Goal: Transaction & Acquisition: Book appointment/travel/reservation

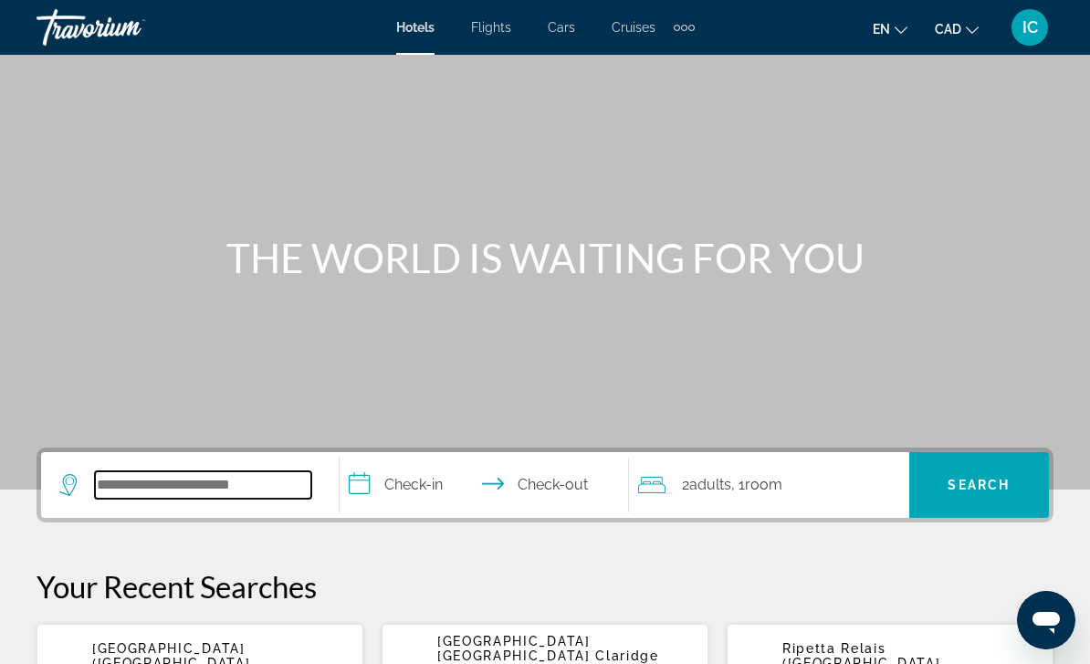
click at [235, 492] on input "Search hotel destination" at bounding box center [203, 484] width 216 height 27
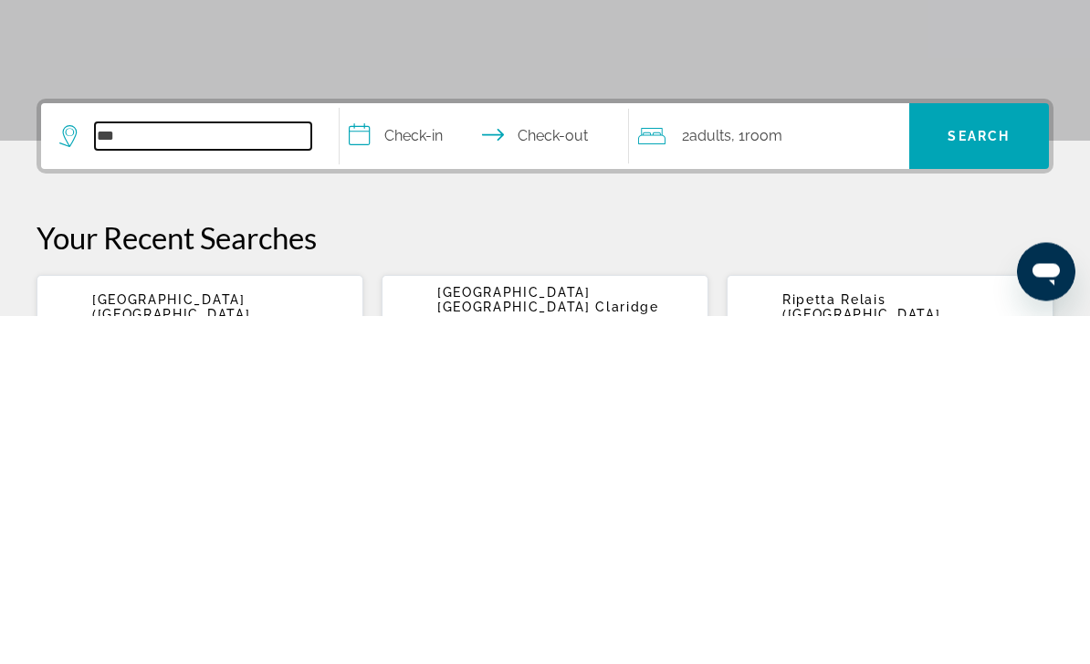
type input "****"
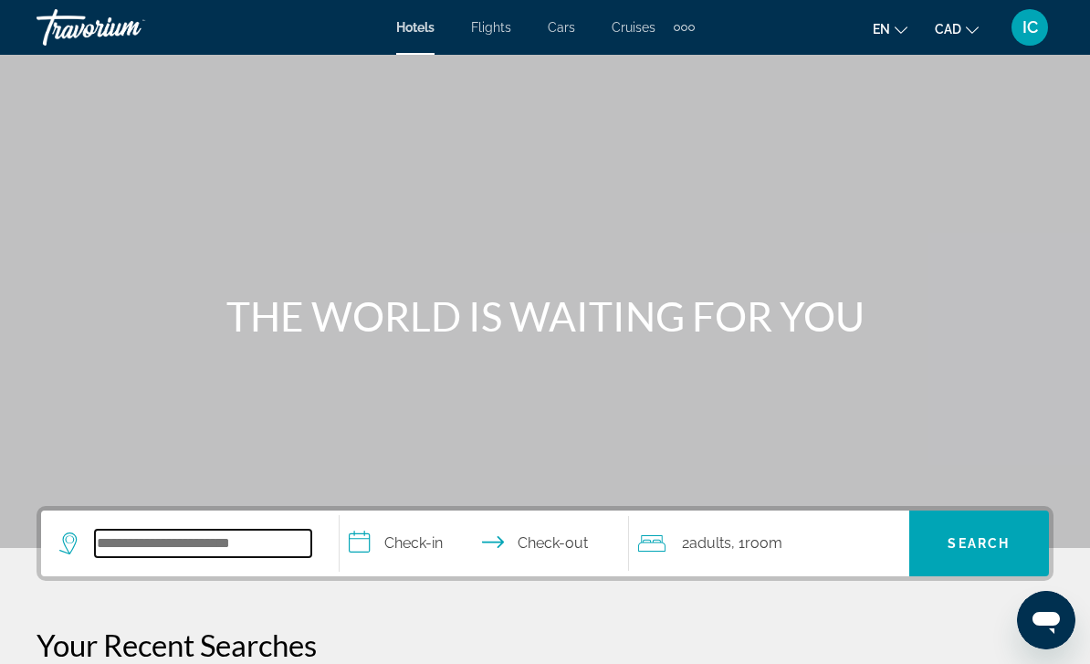
click at [234, 530] on input "Search hotel destination" at bounding box center [203, 542] width 216 height 27
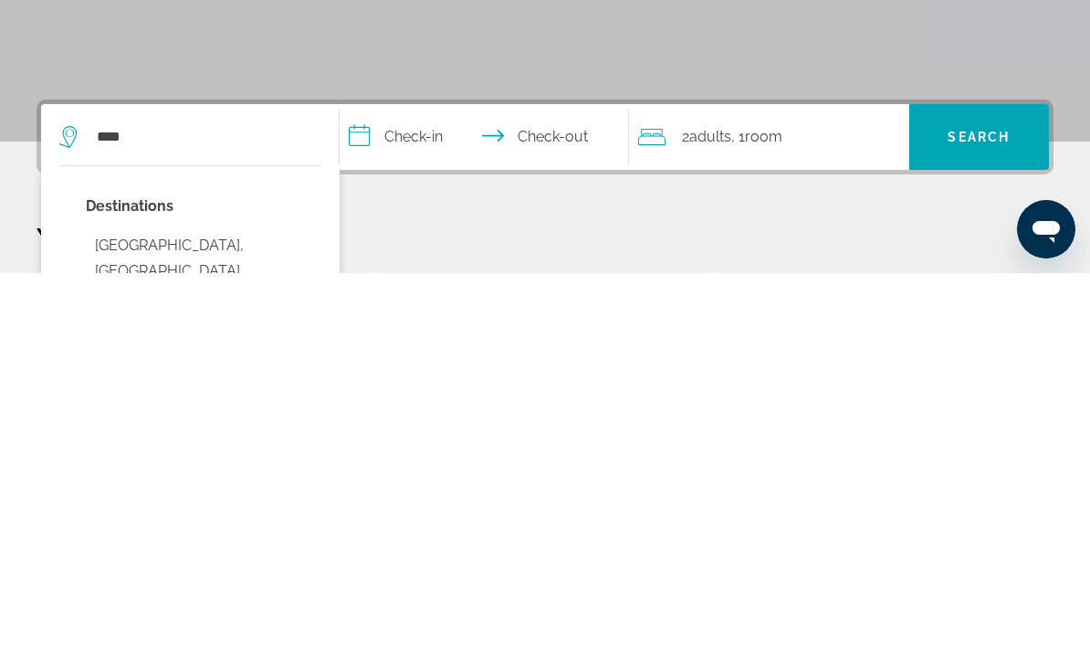
click at [178, 619] on button "[GEOGRAPHIC_DATA], [GEOGRAPHIC_DATA] ([GEOGRAPHIC_DATA])" at bounding box center [203, 662] width 235 height 86
type input "**********"
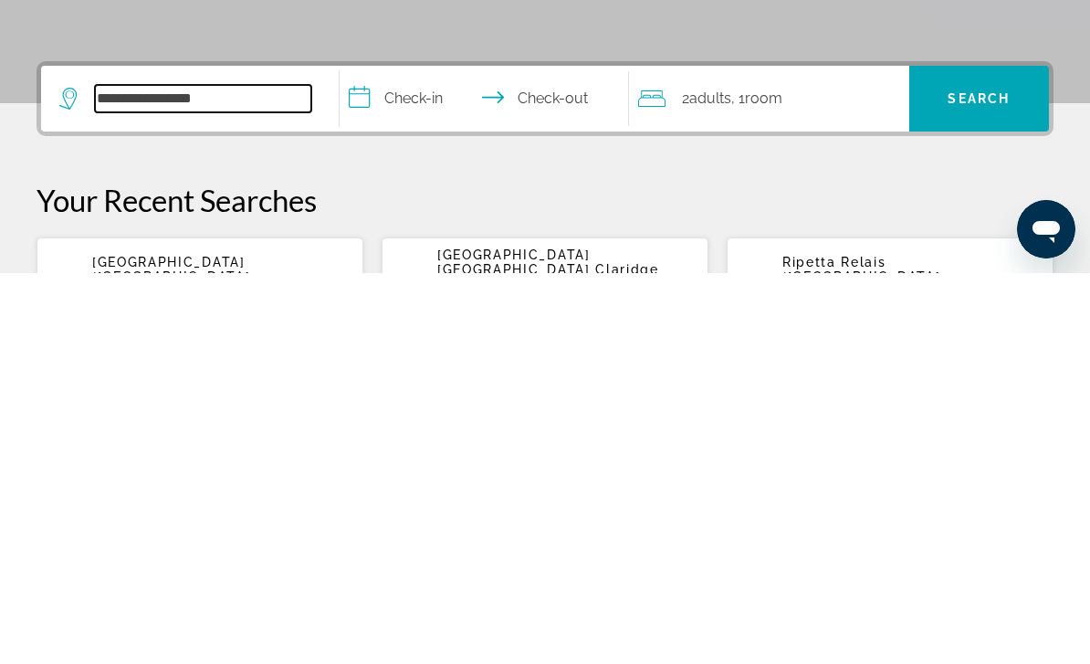
scroll to position [56, 0]
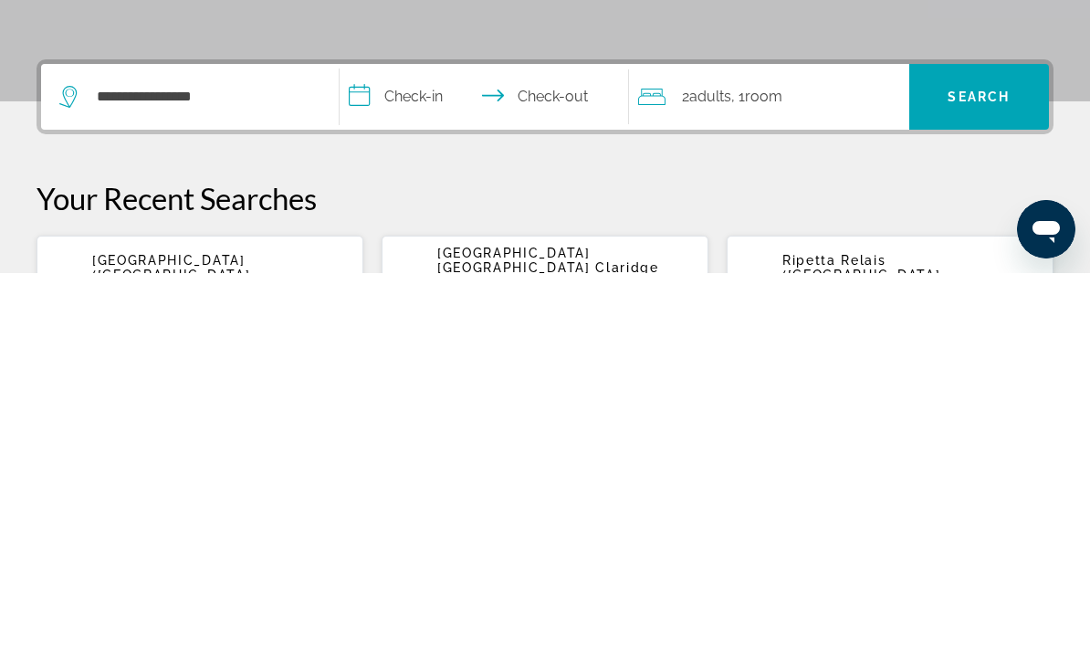
click at [412, 455] on input "**********" at bounding box center [488, 490] width 297 height 71
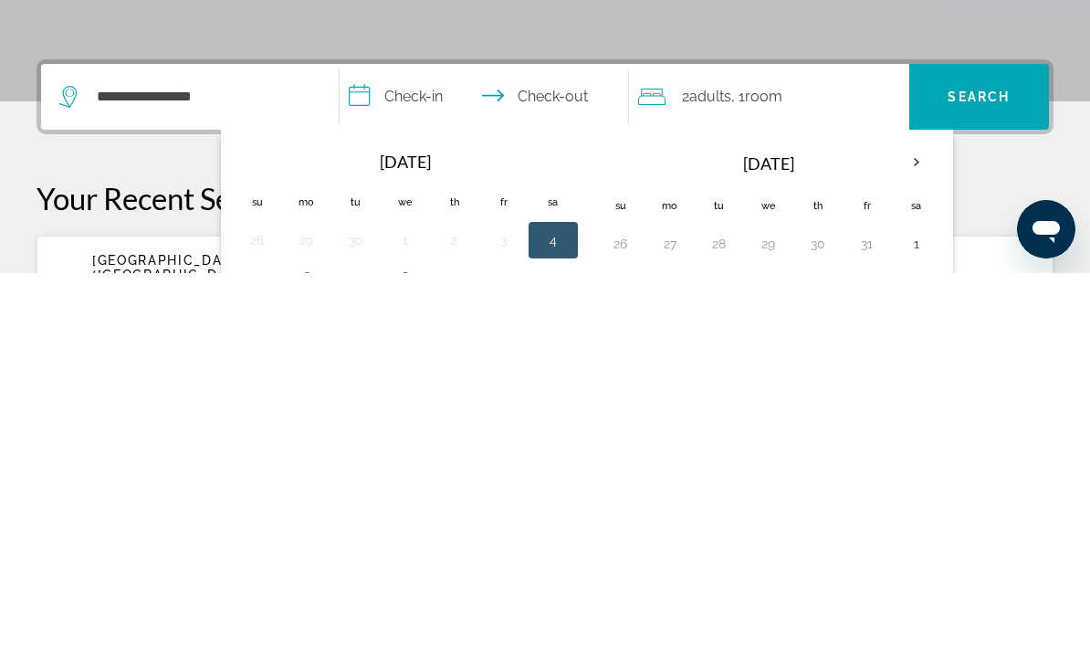
scroll to position [446, 0]
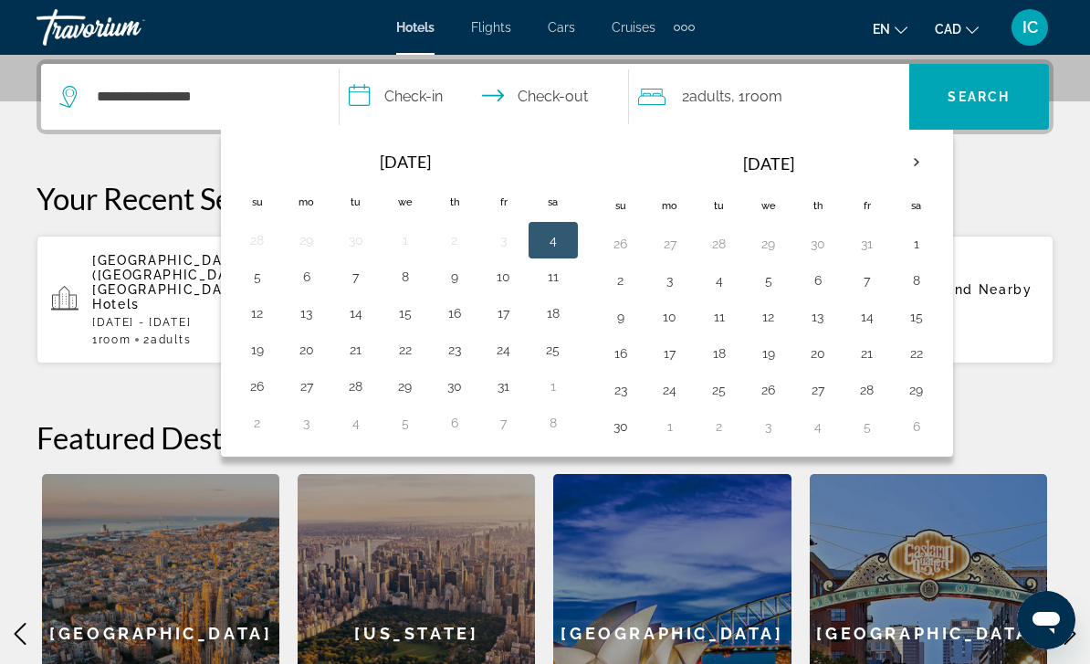
click at [557, 231] on button "4" at bounding box center [552, 240] width 29 height 26
click at [363, 285] on button "7" at bounding box center [355, 277] width 29 height 26
type input "**********"
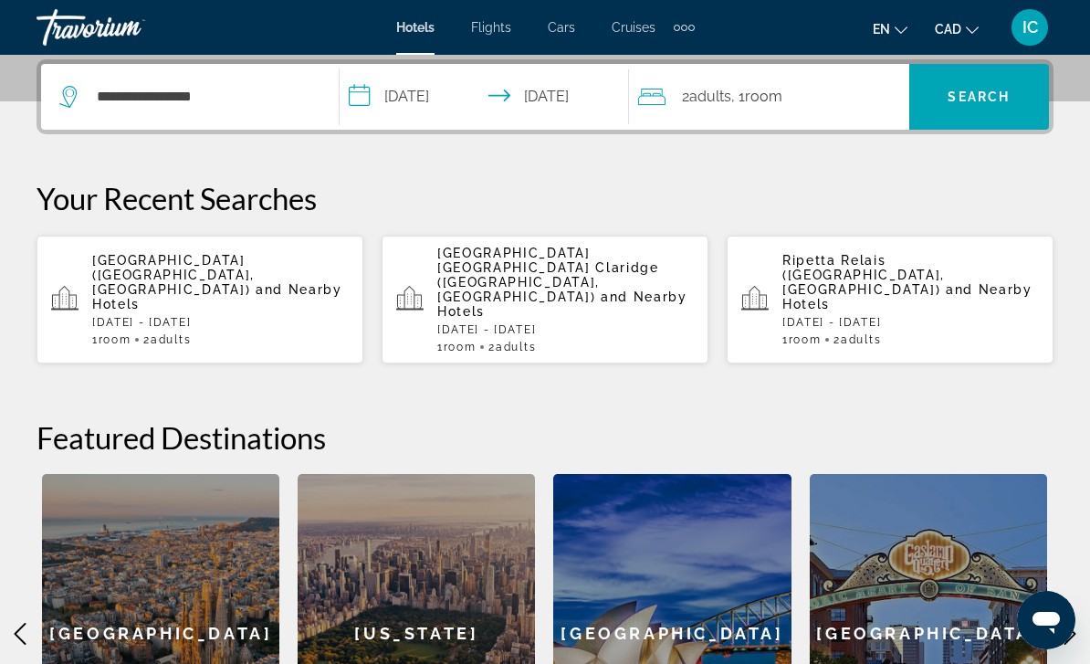
click at [983, 89] on span "Search" at bounding box center [978, 96] width 62 height 15
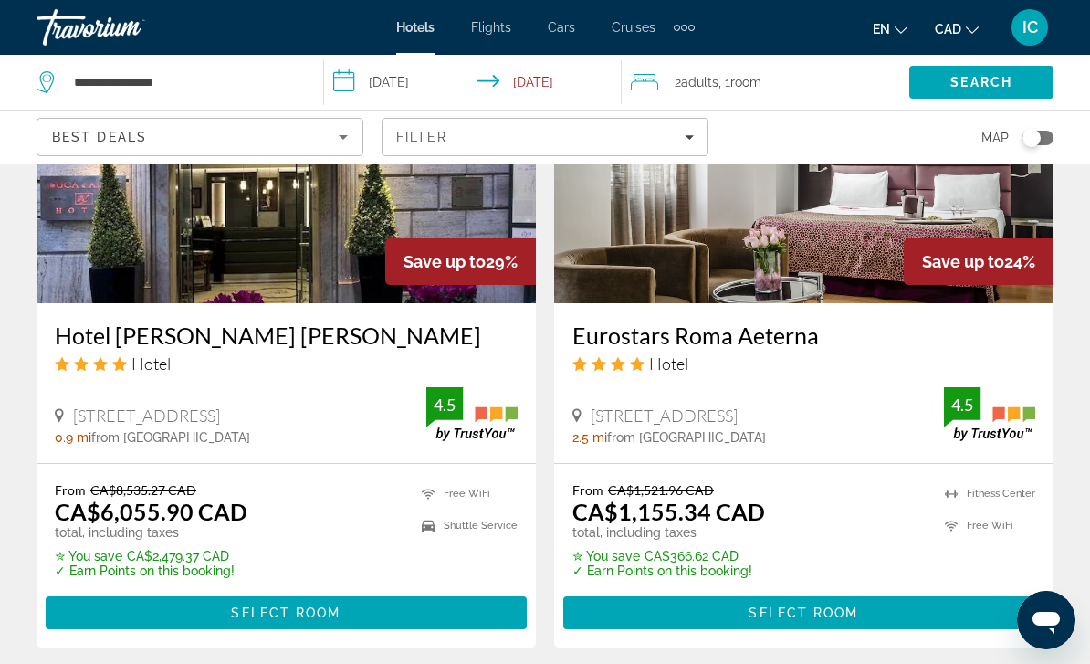
scroll to position [3894, 0]
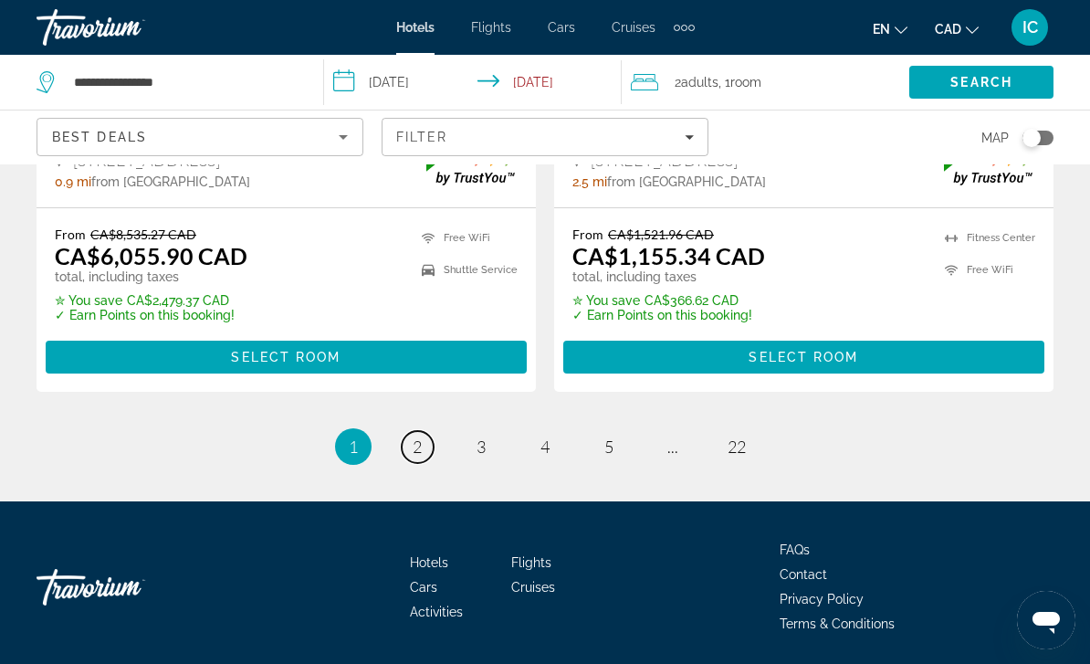
click at [421, 452] on span "2" at bounding box center [417, 446] width 9 height 20
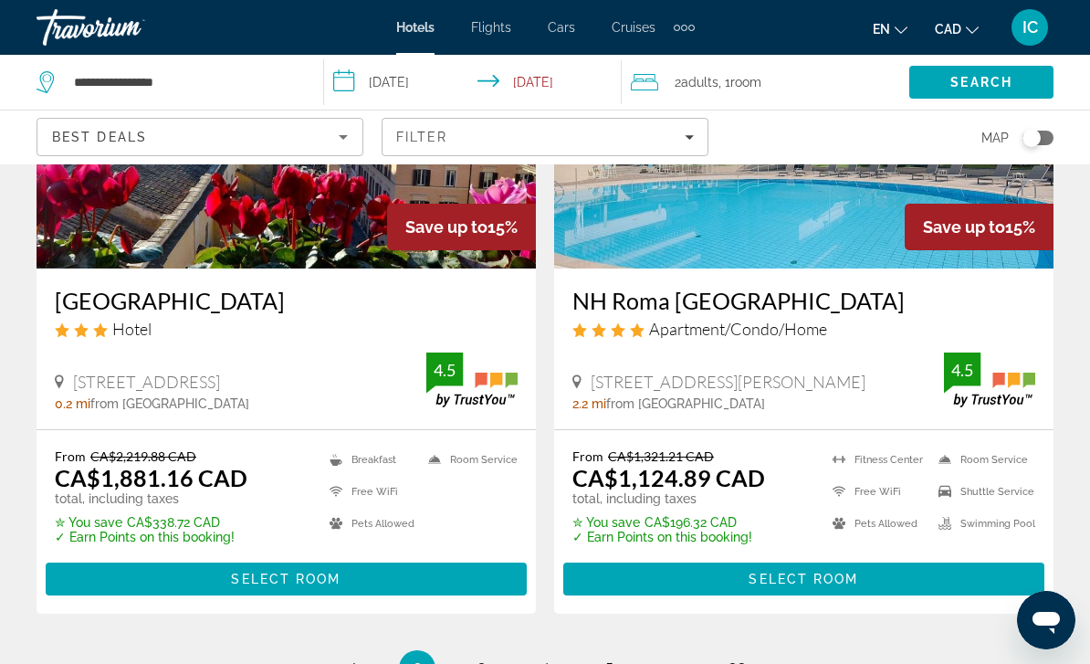
scroll to position [3867, 0]
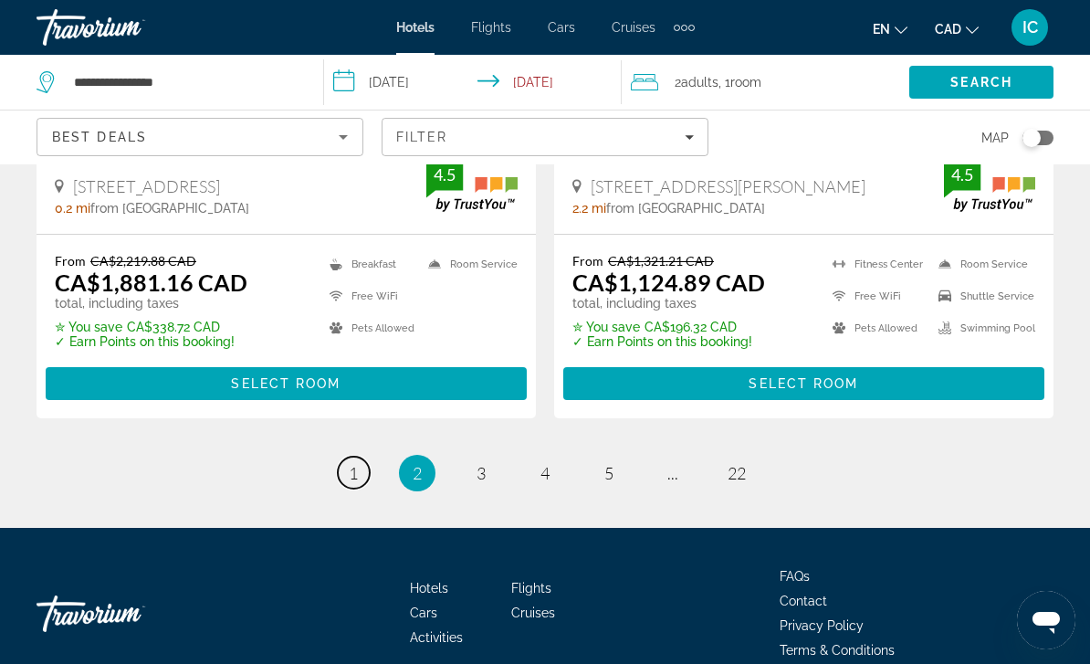
click at [357, 463] on span "1" at bounding box center [353, 473] width 9 height 20
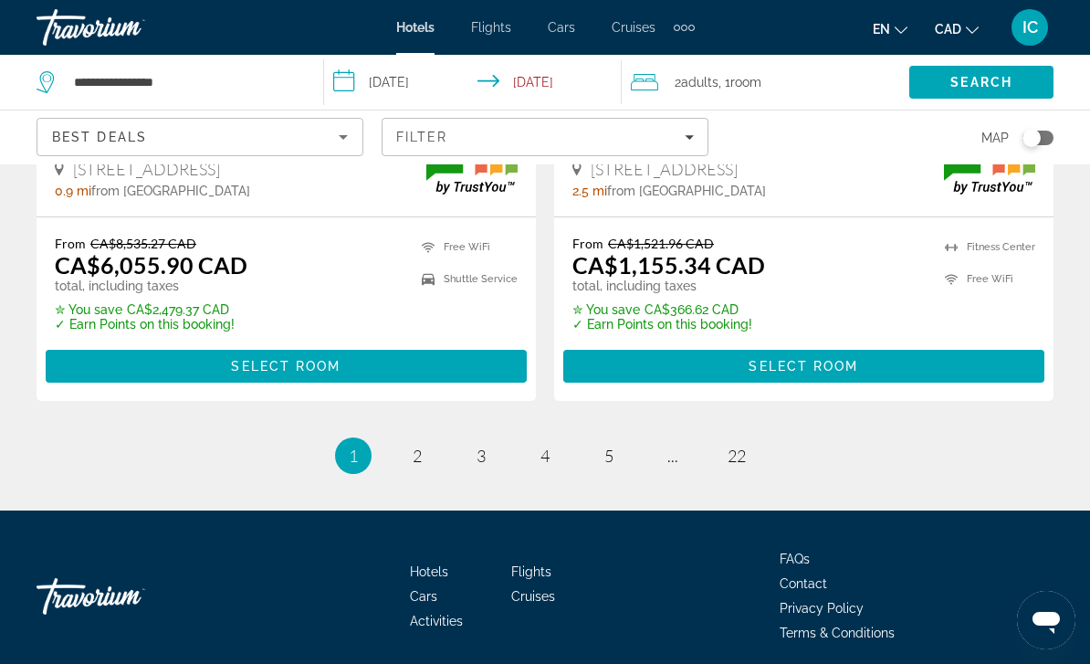
scroll to position [3894, 0]
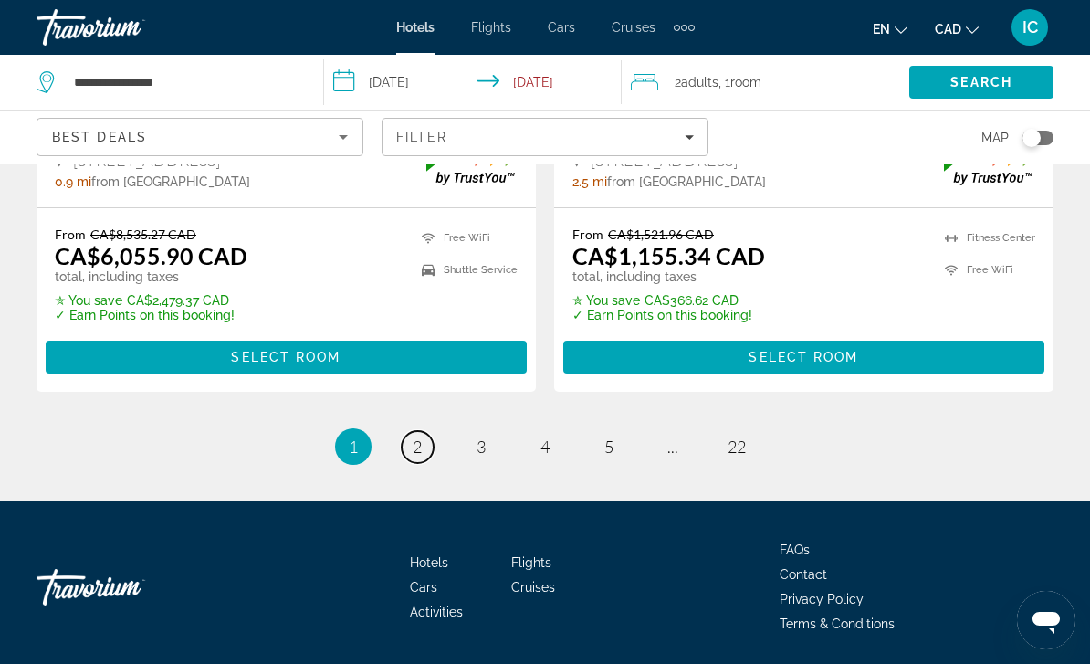
click at [424, 441] on link "page 2" at bounding box center [418, 447] width 32 height 32
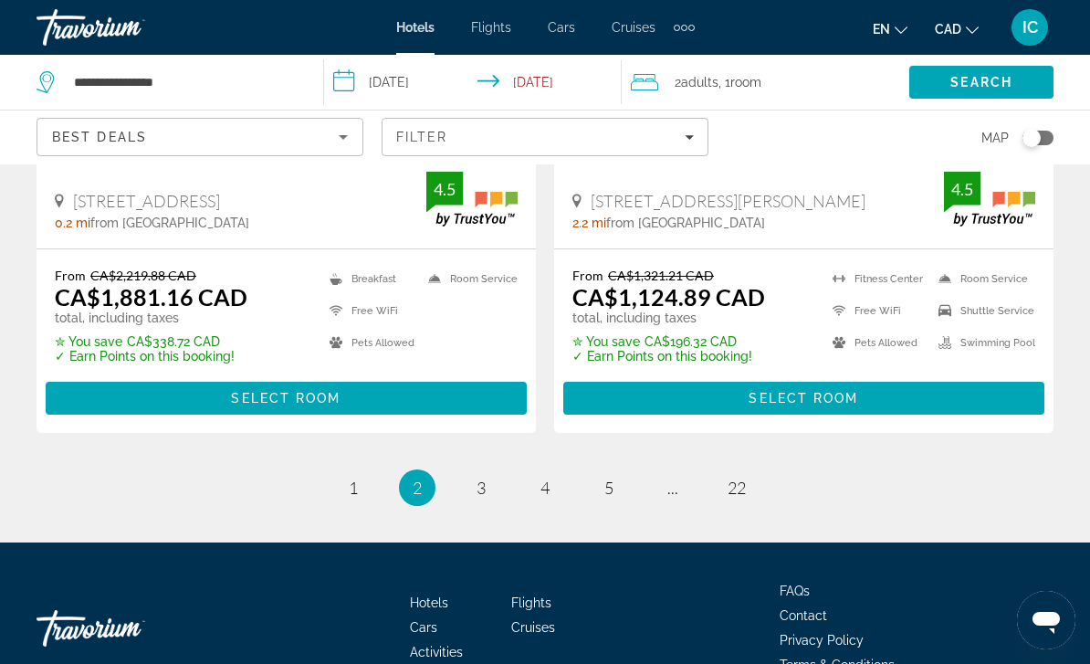
scroll to position [3867, 0]
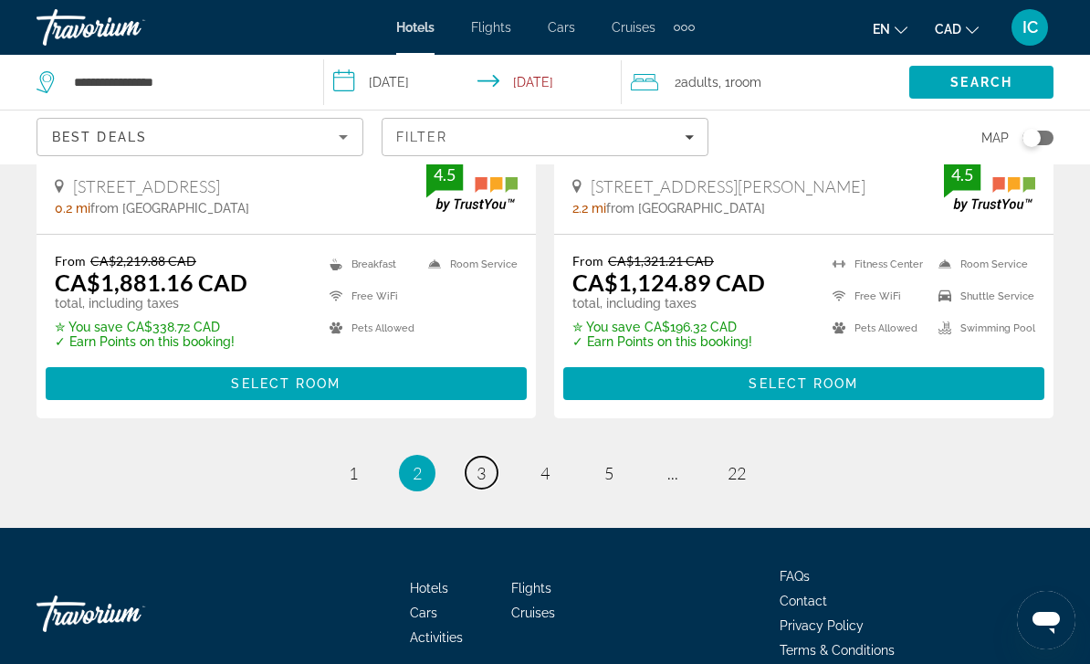
click at [479, 463] on span "3" at bounding box center [480, 473] width 9 height 20
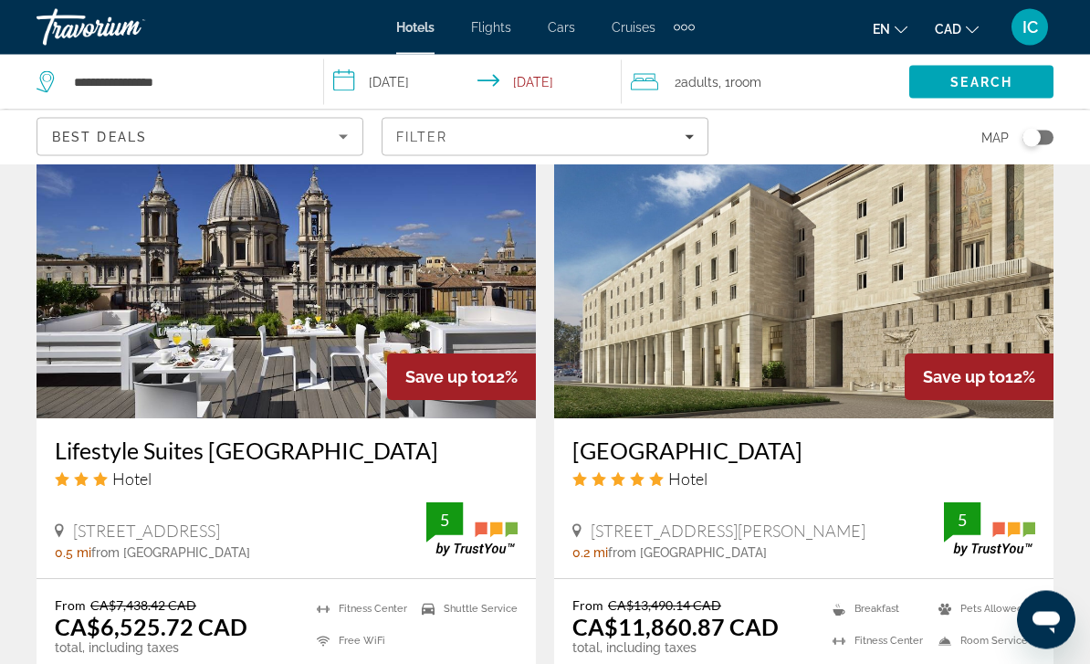
scroll to position [3867, 0]
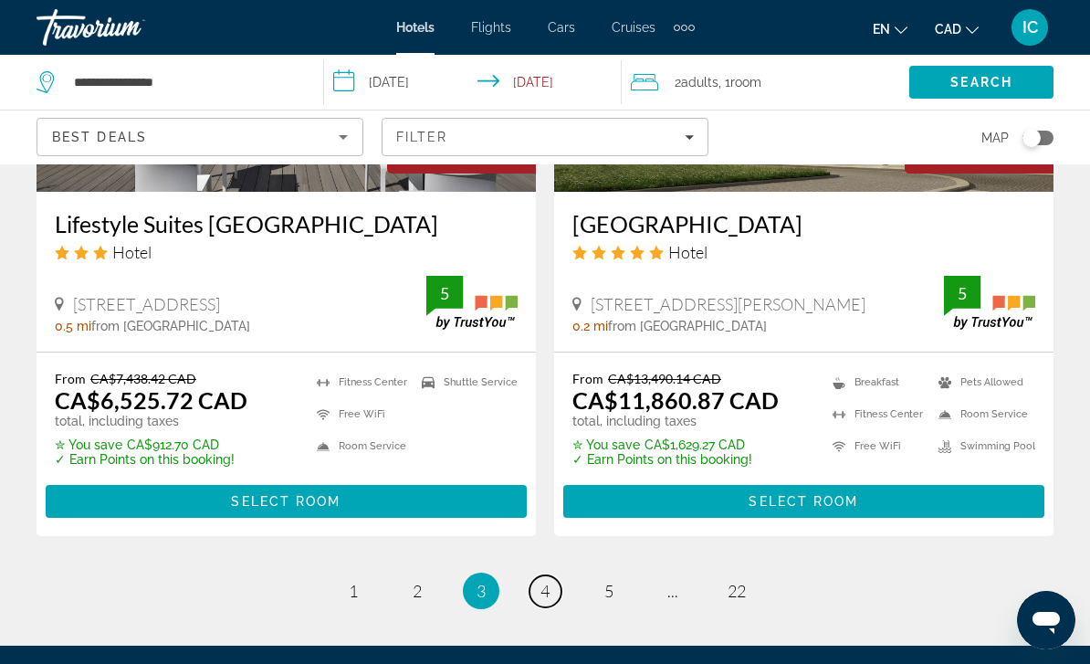
click at [543, 580] on span "4" at bounding box center [544, 590] width 9 height 20
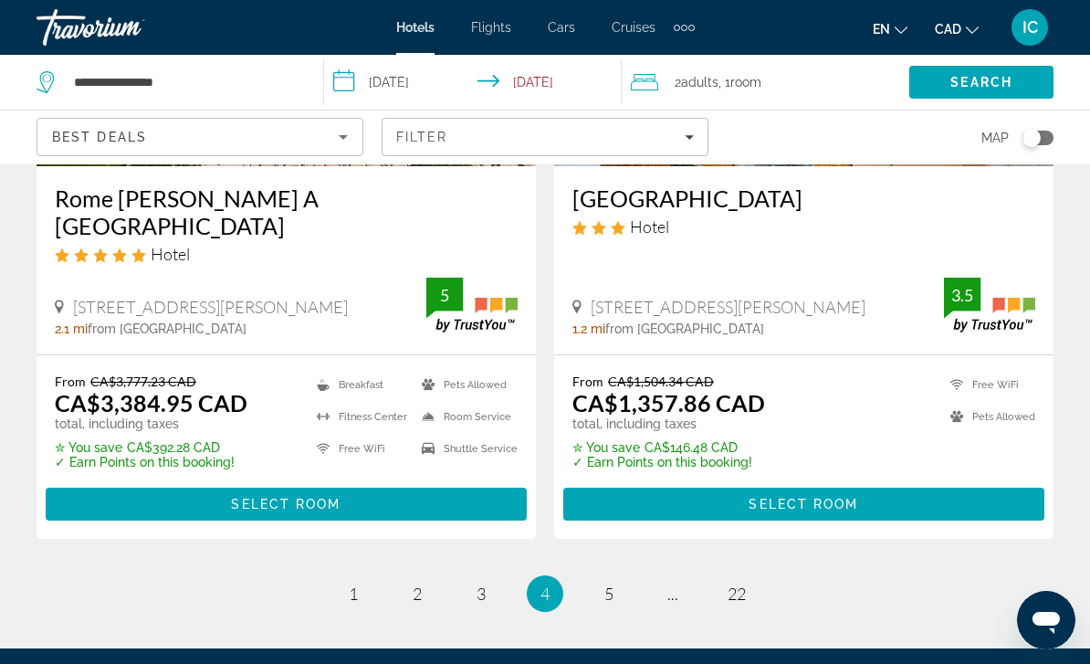
scroll to position [3922, 0]
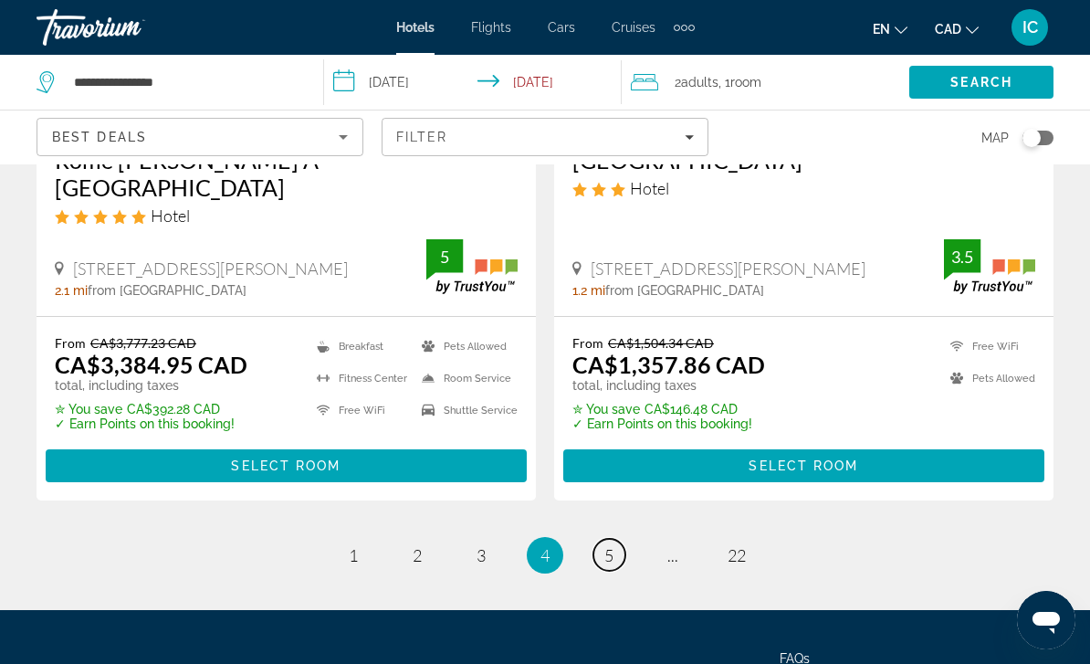
click at [601, 538] on link "page 5" at bounding box center [609, 554] width 32 height 32
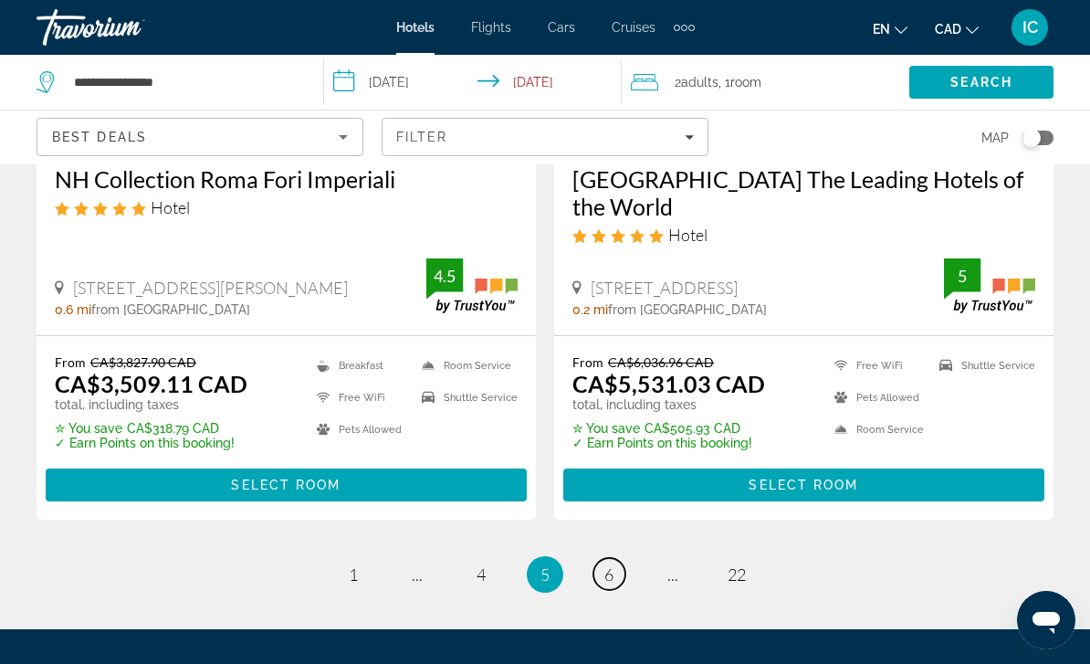
scroll to position [3894, 0]
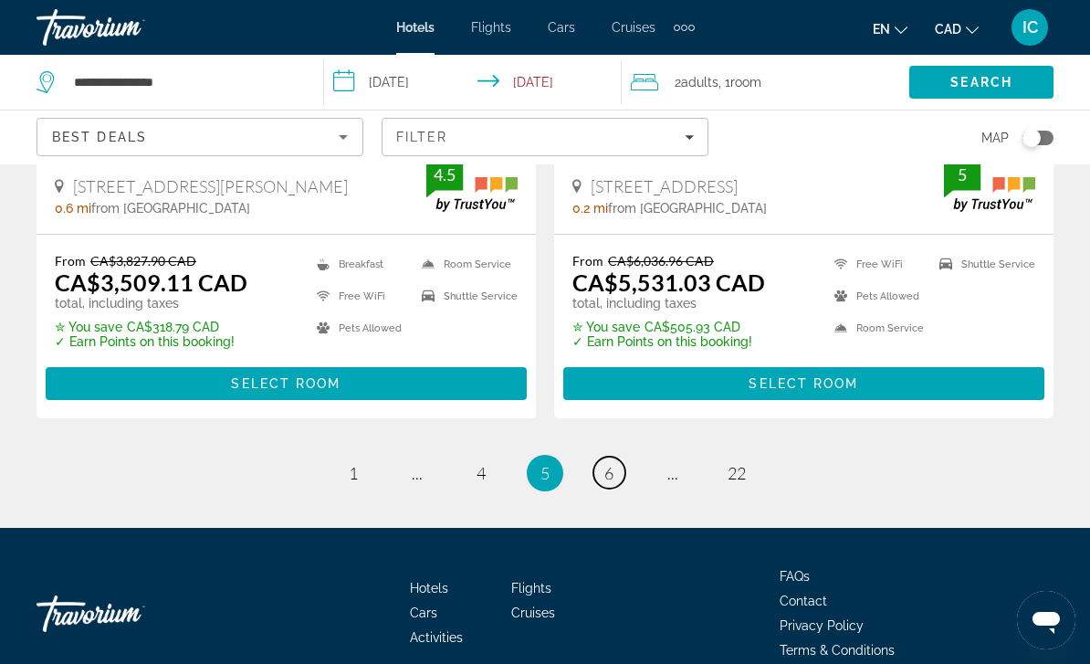
click at [613, 463] on span "6" at bounding box center [608, 473] width 9 height 20
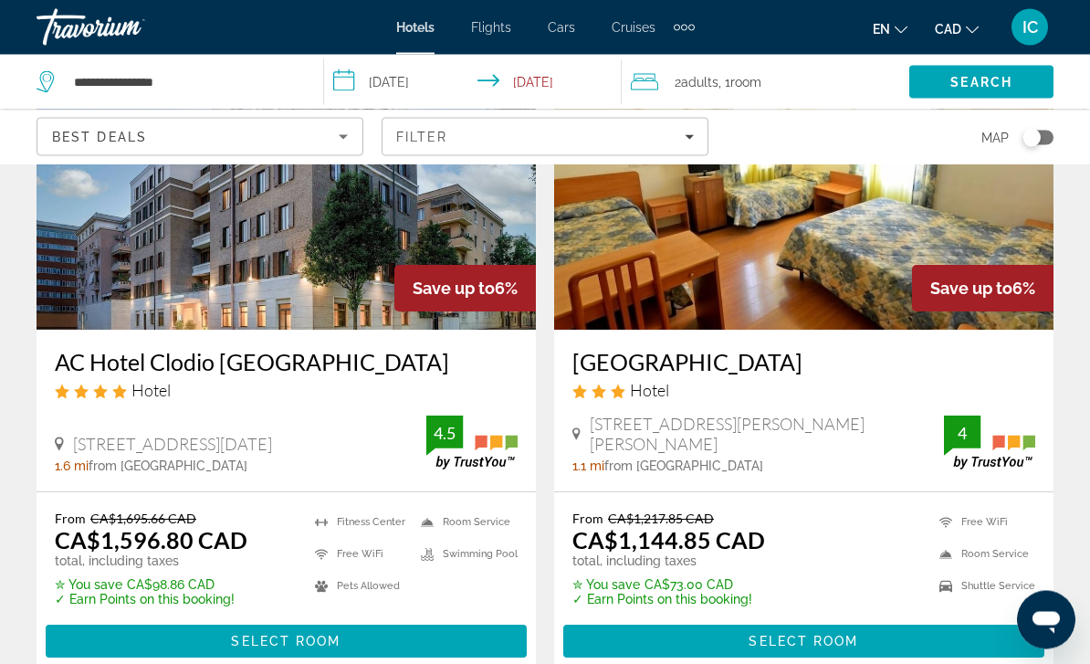
scroll to position [3867, 0]
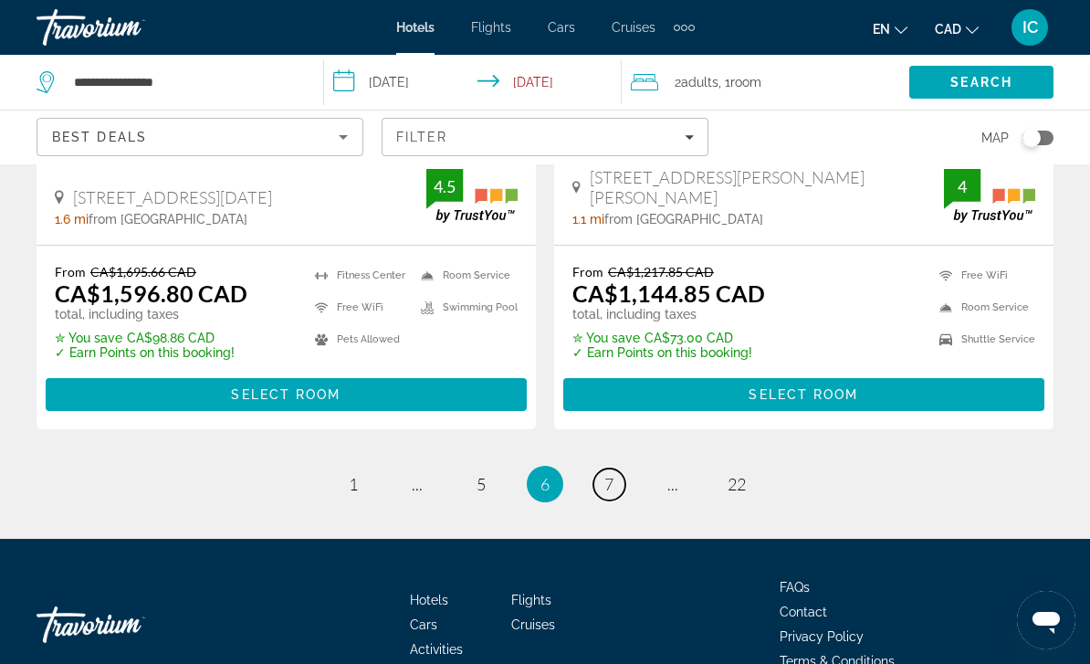
click at [608, 474] on span "7" at bounding box center [608, 484] width 9 height 20
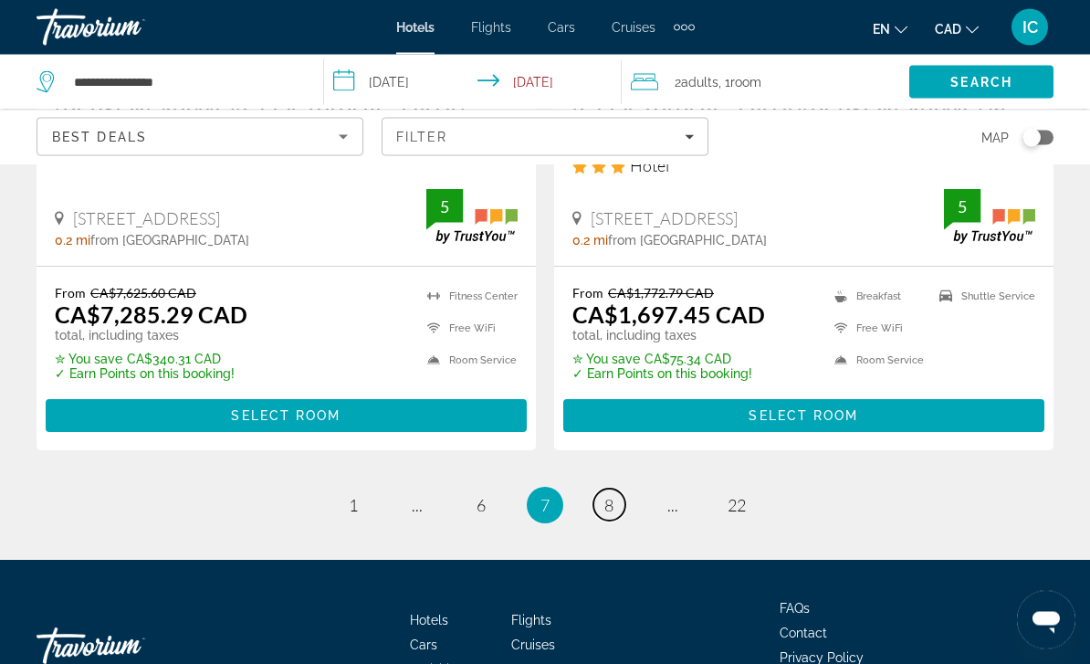
scroll to position [3894, 0]
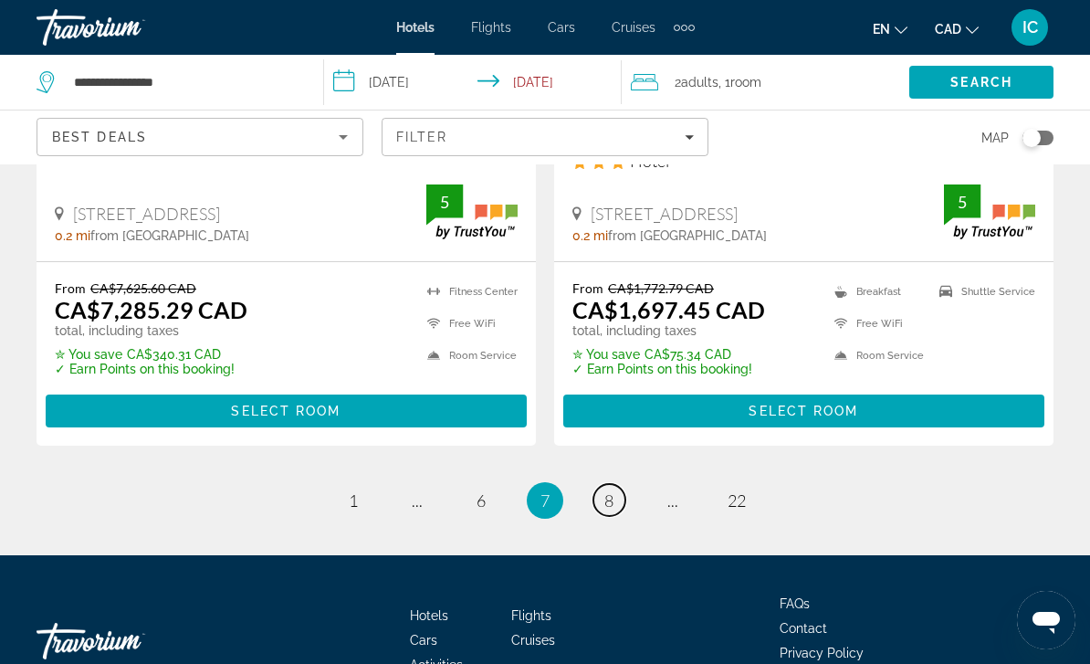
click at [607, 490] on span "8" at bounding box center [608, 500] width 9 height 20
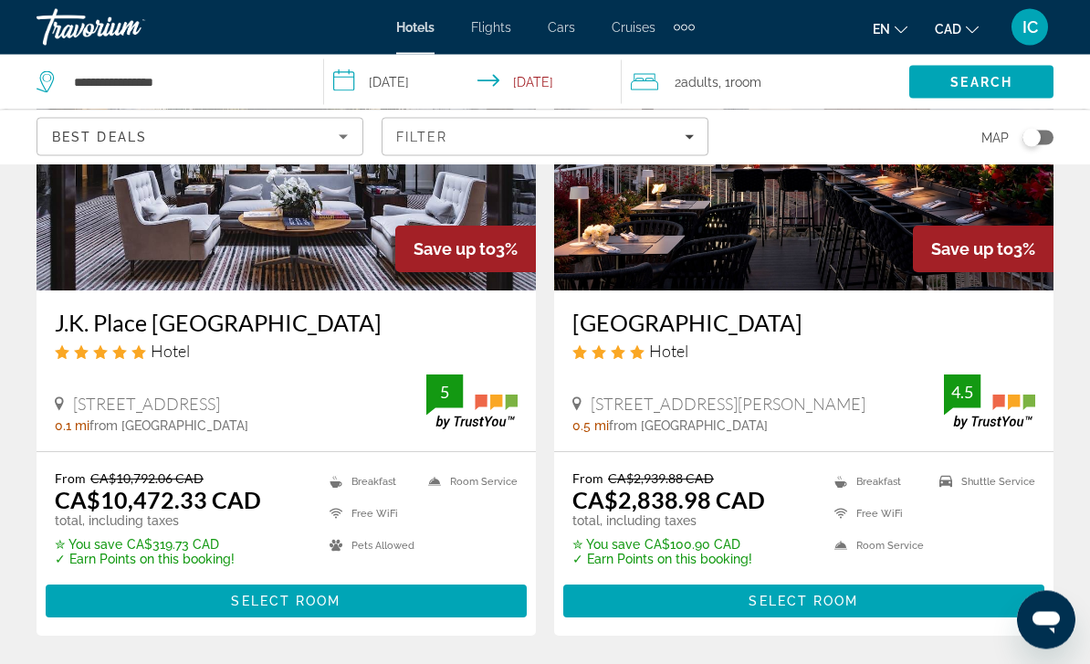
scroll to position [3894, 0]
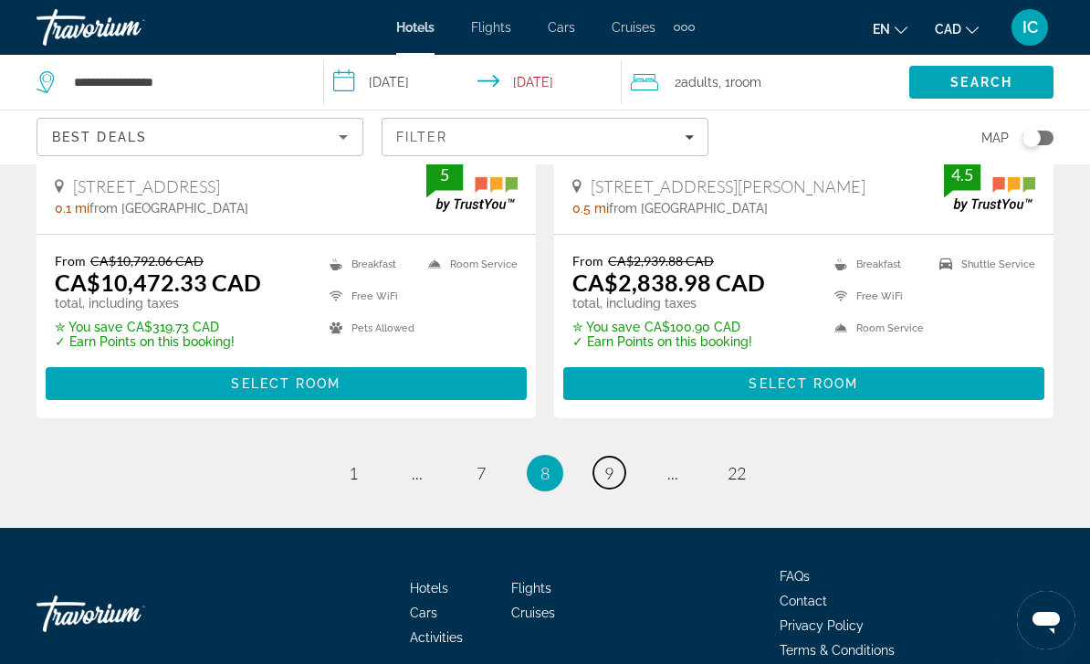
click at [606, 463] on span "9" at bounding box center [608, 473] width 9 height 20
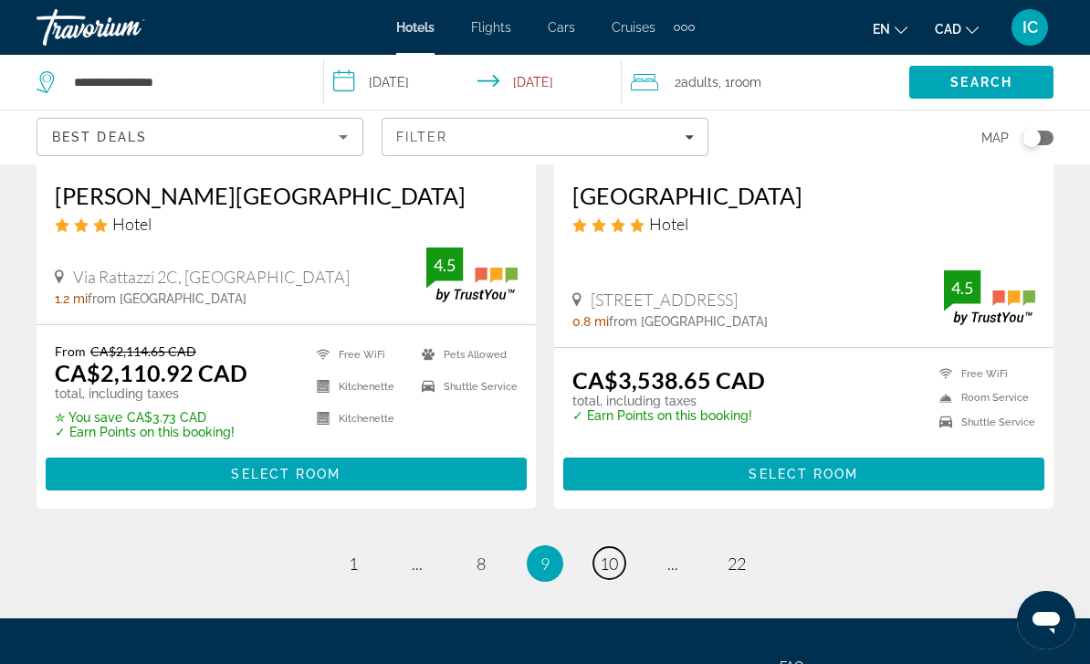
scroll to position [3844, 0]
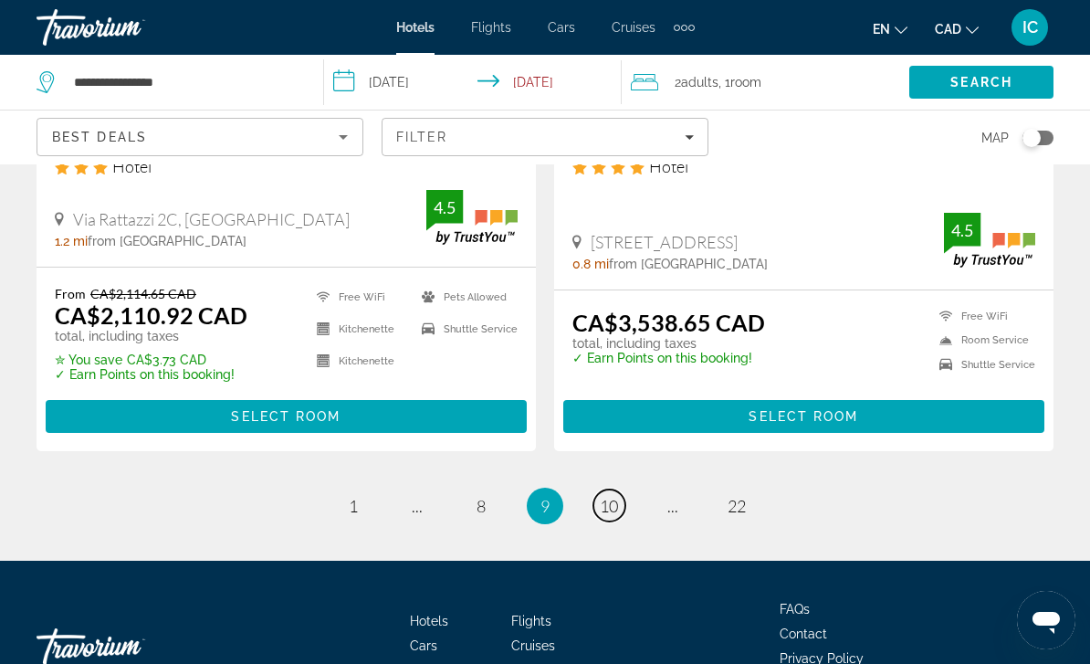
click at [619, 489] on link "page 10" at bounding box center [609, 505] width 32 height 32
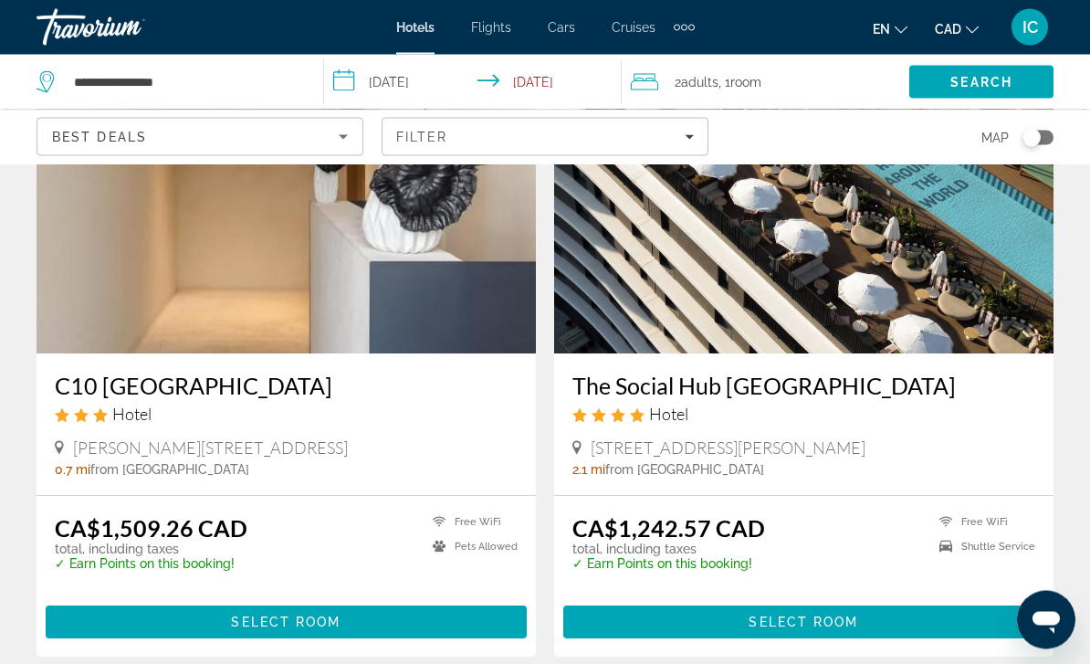
scroll to position [3712, 0]
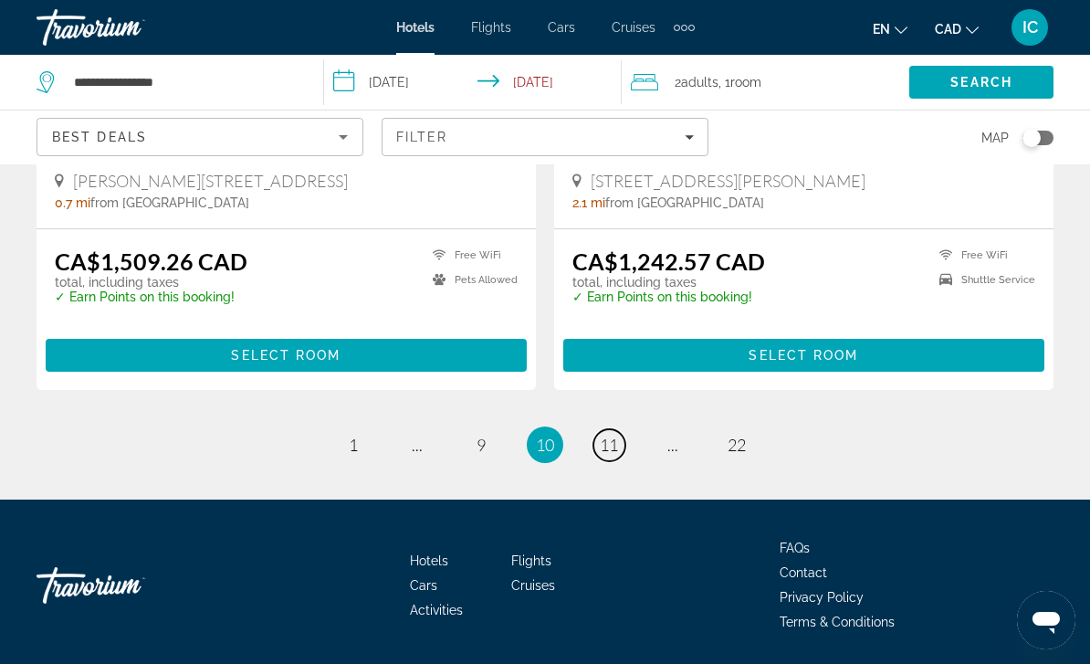
click at [608, 448] on span "11" at bounding box center [609, 444] width 18 height 20
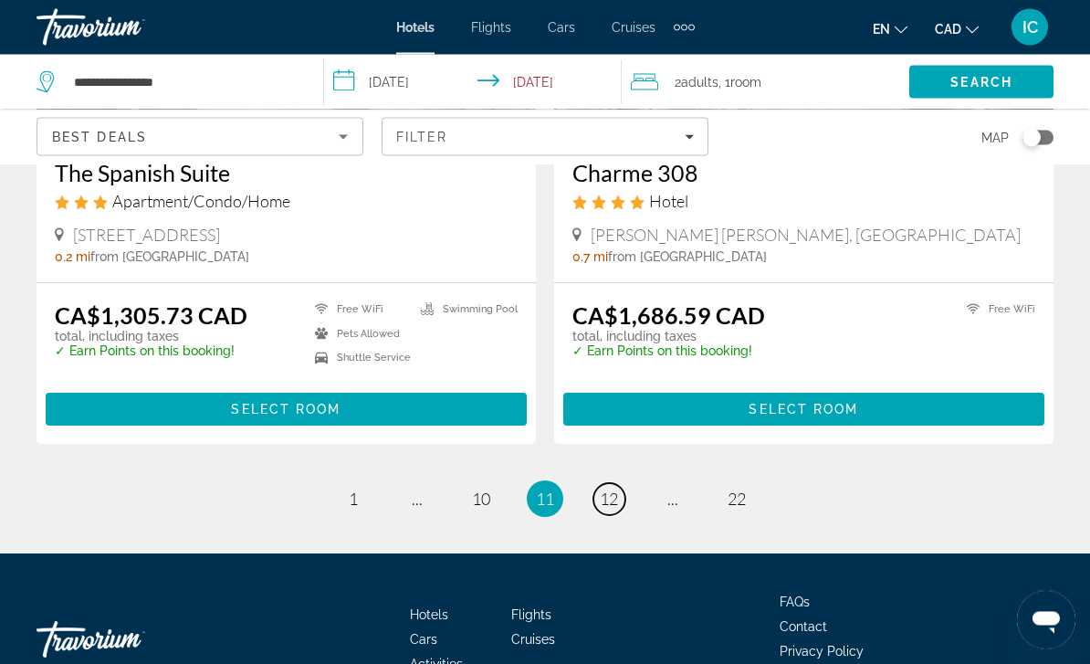
scroll to position [3631, 0]
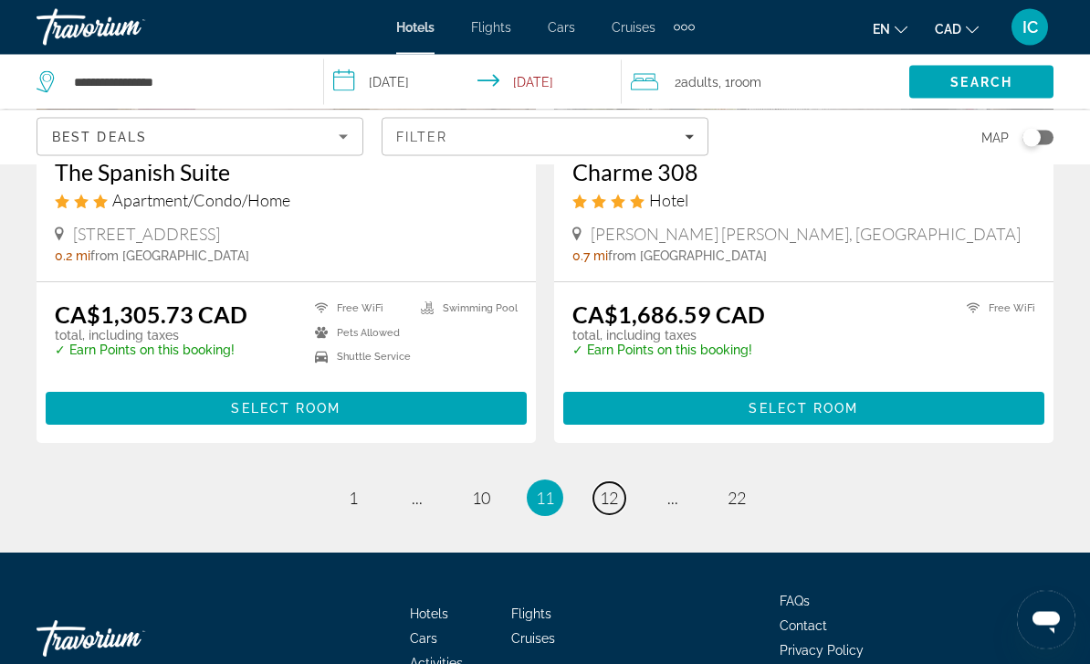
click at [620, 498] on link "page 12" at bounding box center [609, 499] width 32 height 32
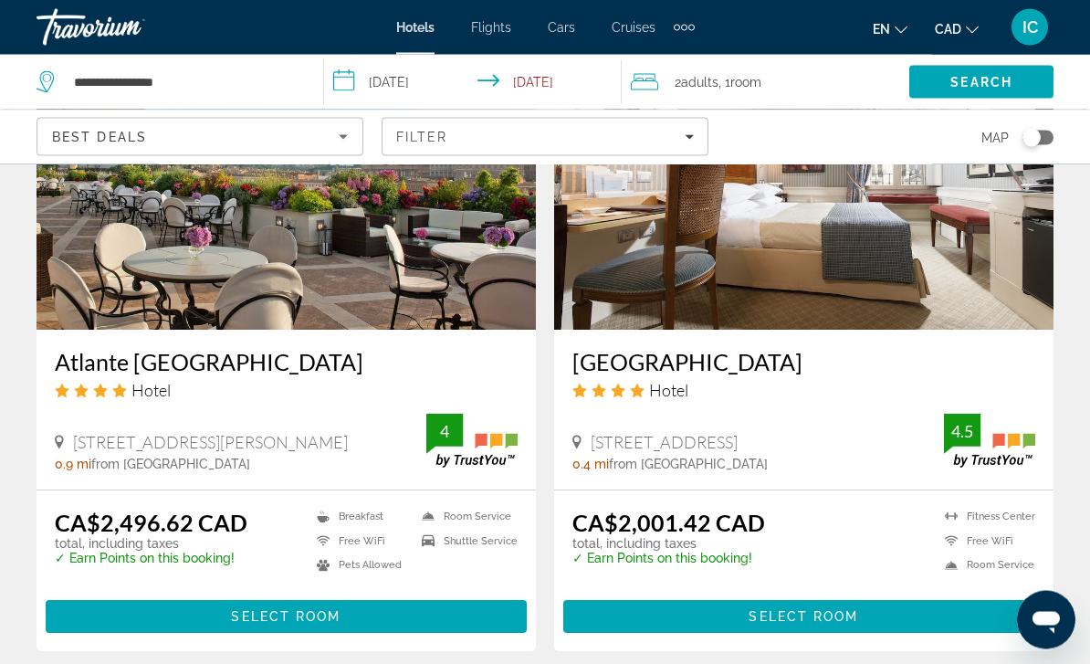
scroll to position [3685, 0]
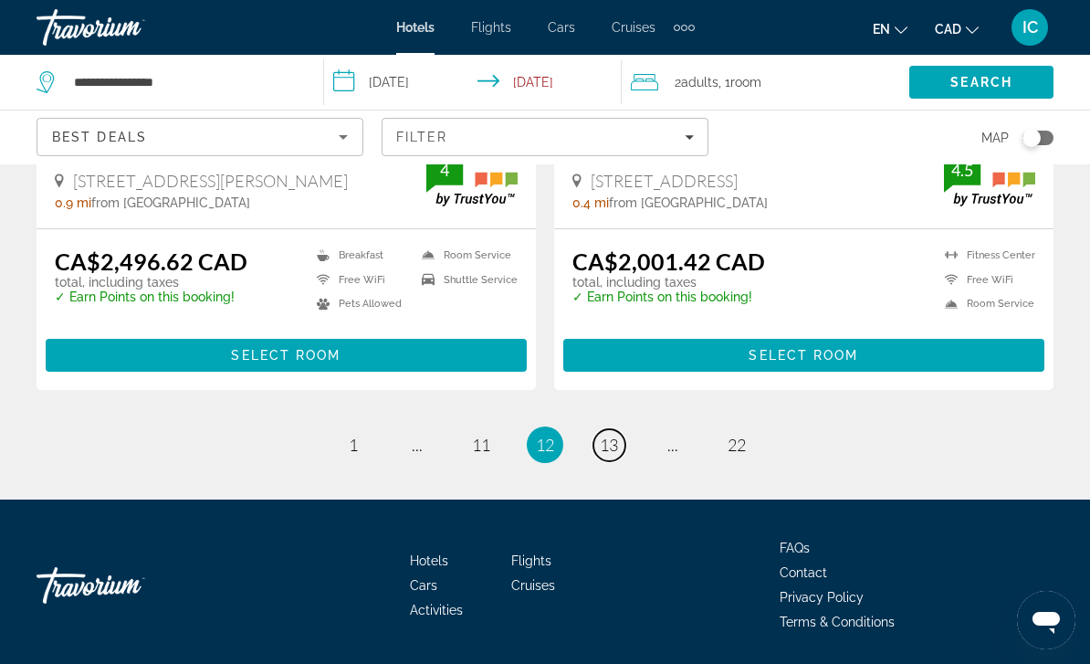
click at [612, 434] on span "13" at bounding box center [609, 444] width 18 height 20
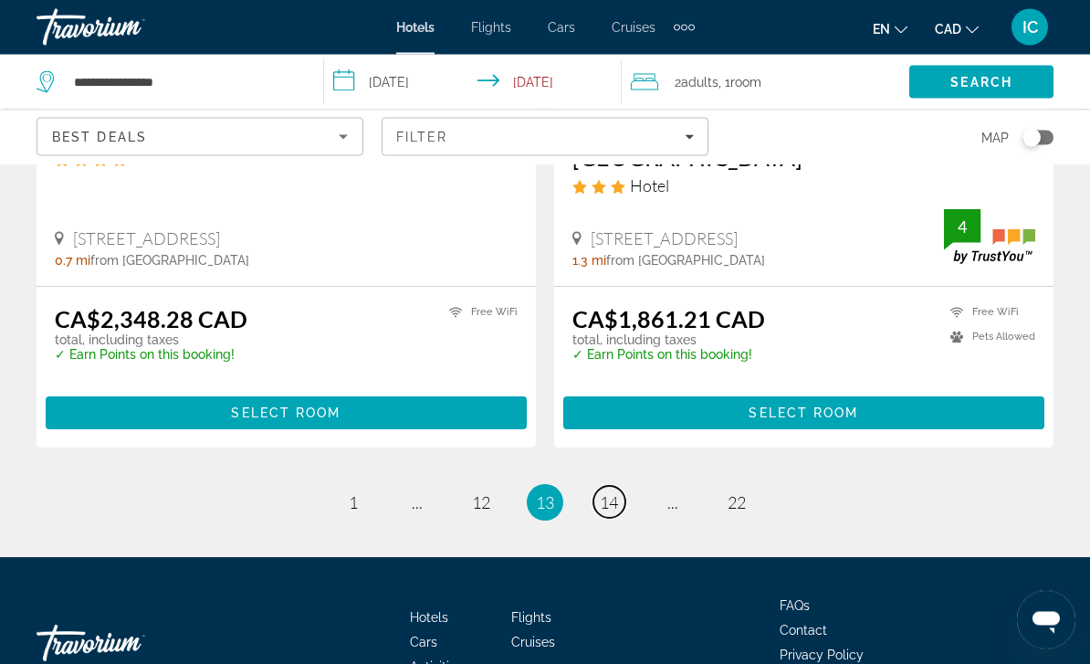
scroll to position [3730, 0]
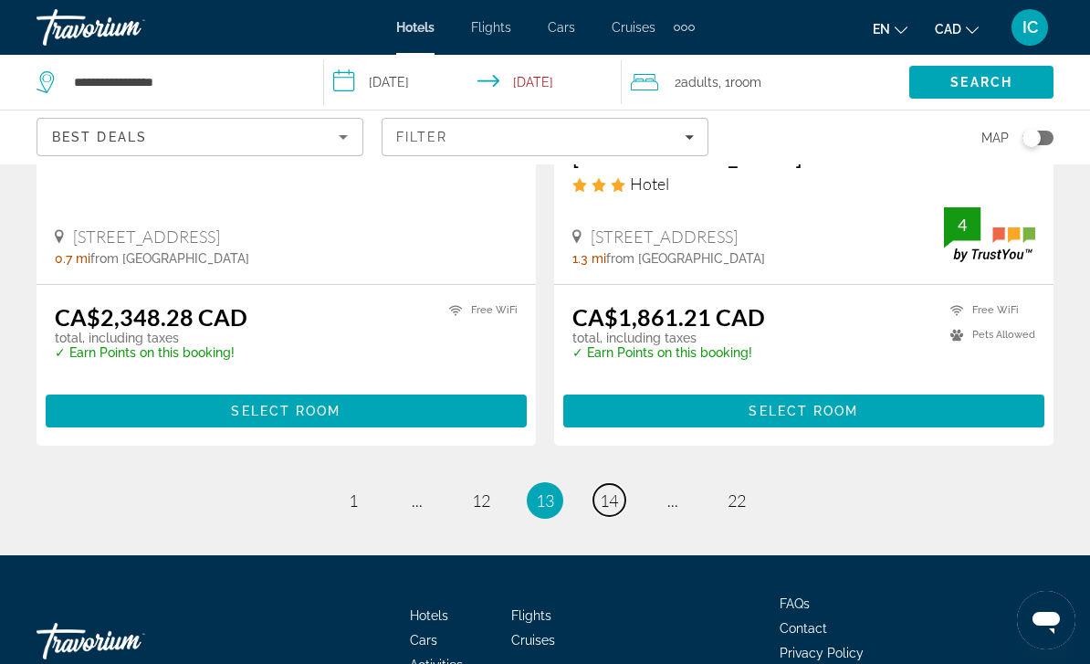
click at [612, 490] on span "14" at bounding box center [609, 500] width 18 height 20
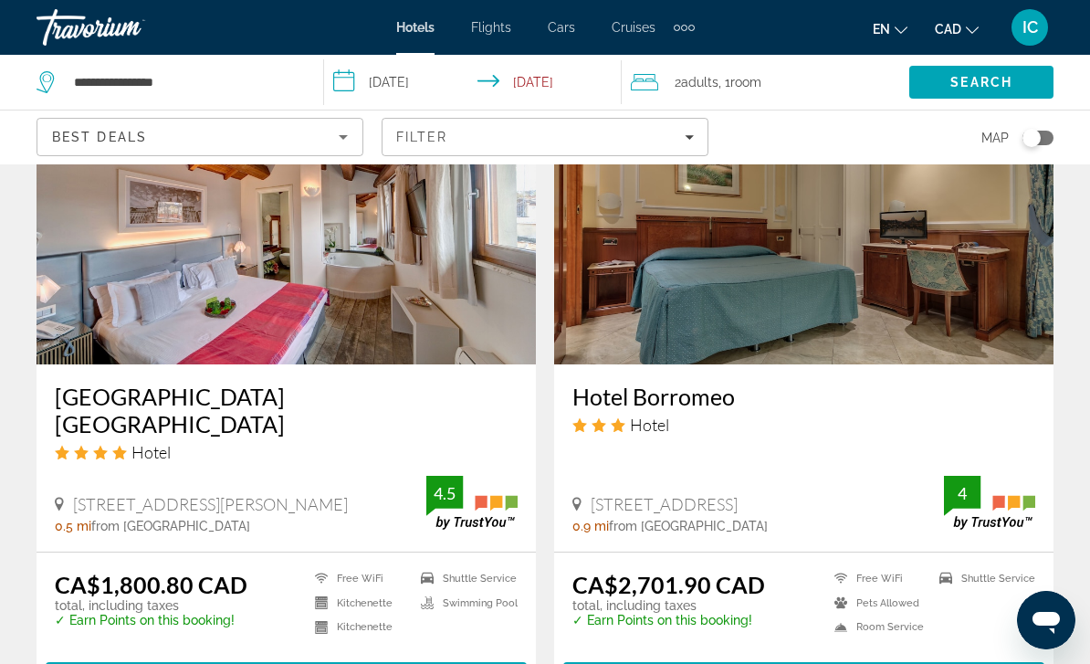
scroll to position [3703, 0]
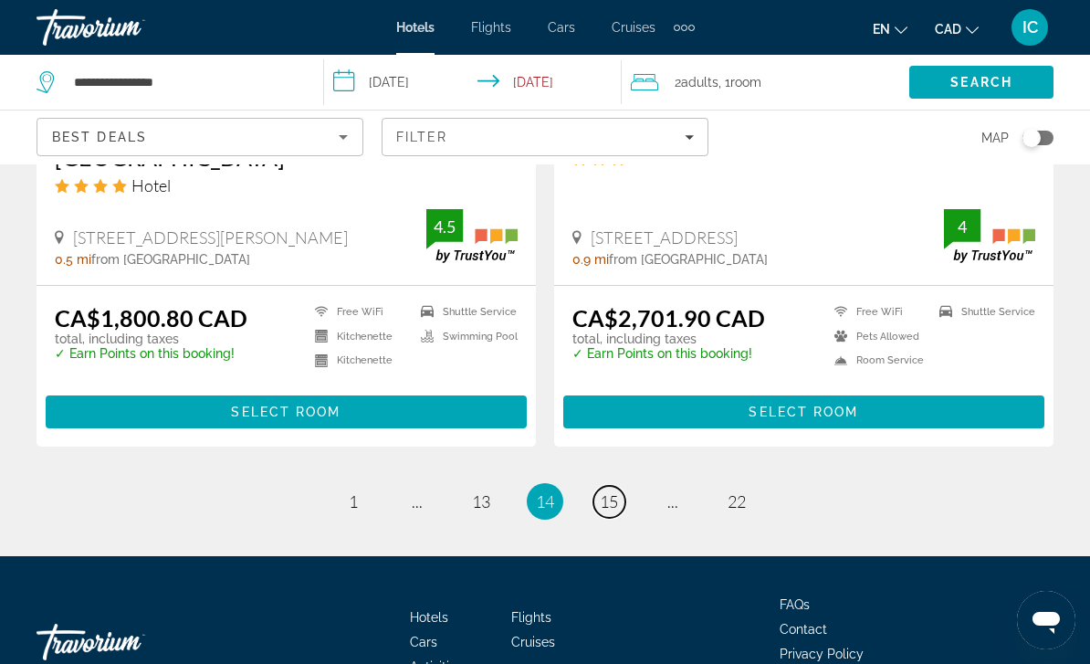
click at [615, 491] on span "15" at bounding box center [609, 501] width 18 height 20
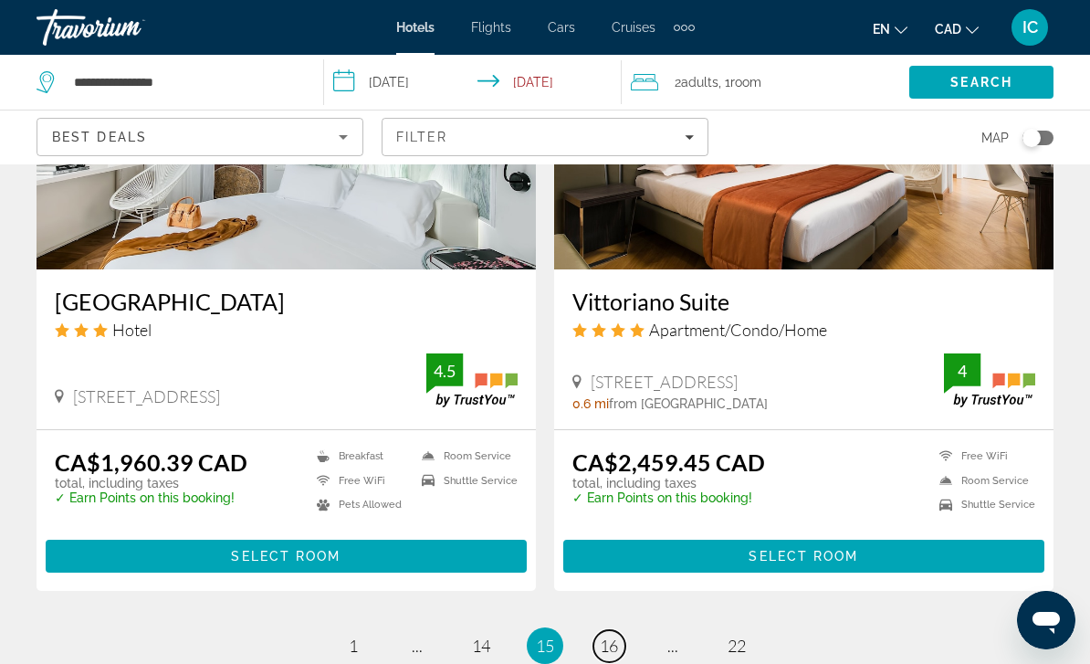
scroll to position [3703, 0]
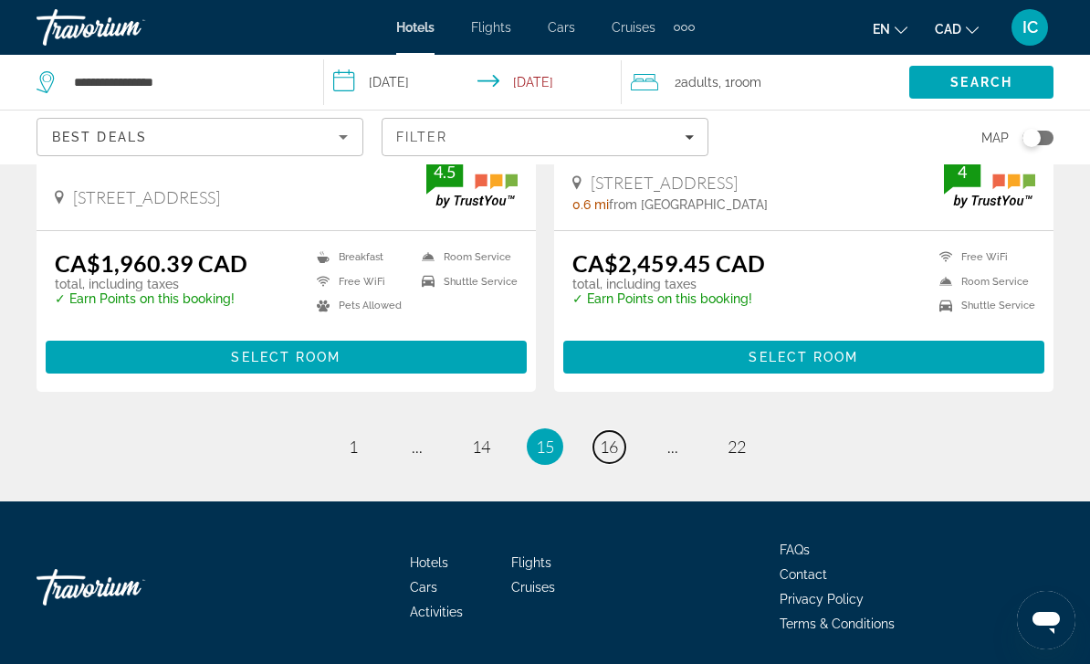
click at [618, 443] on span "16" at bounding box center [609, 446] width 18 height 20
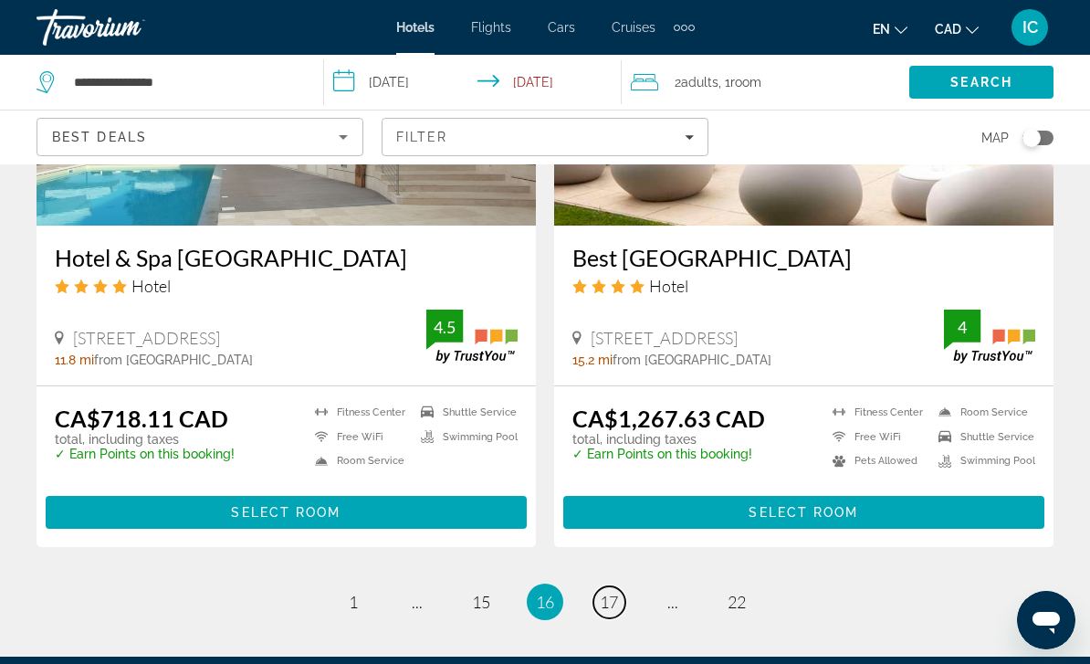
scroll to position [3685, 0]
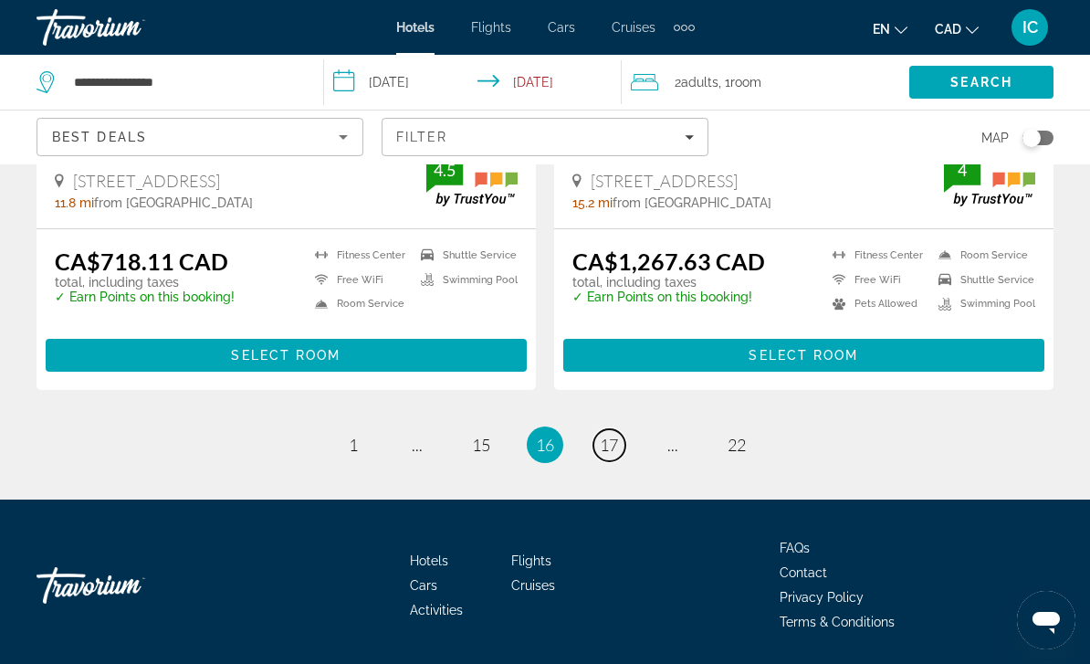
click at [607, 434] on span "17" at bounding box center [609, 444] width 18 height 20
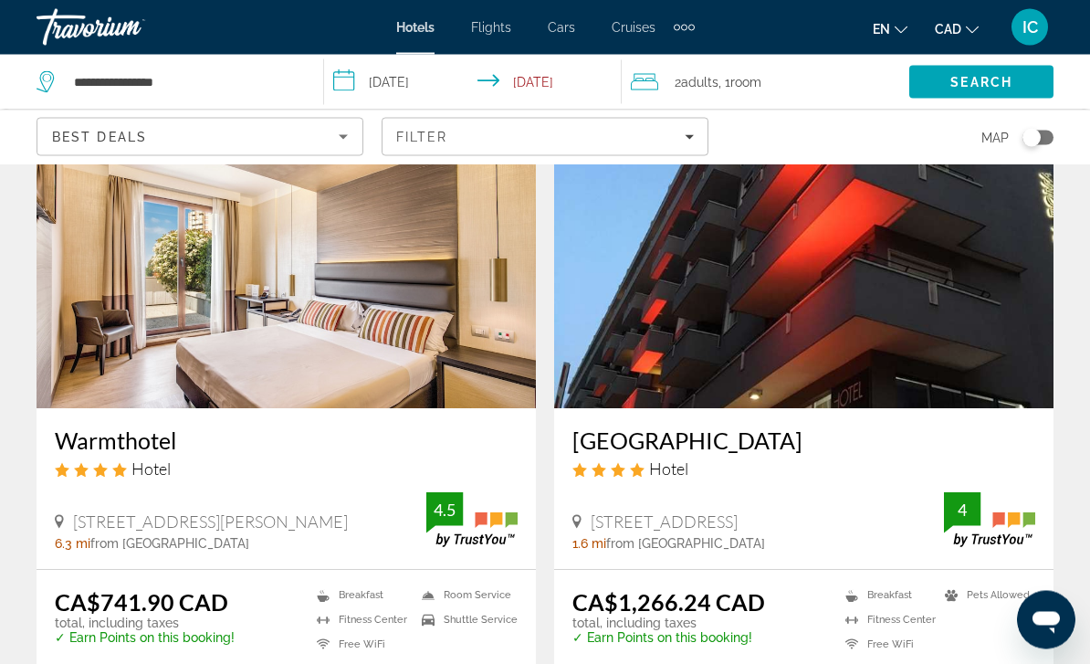
scroll to position [3419, 0]
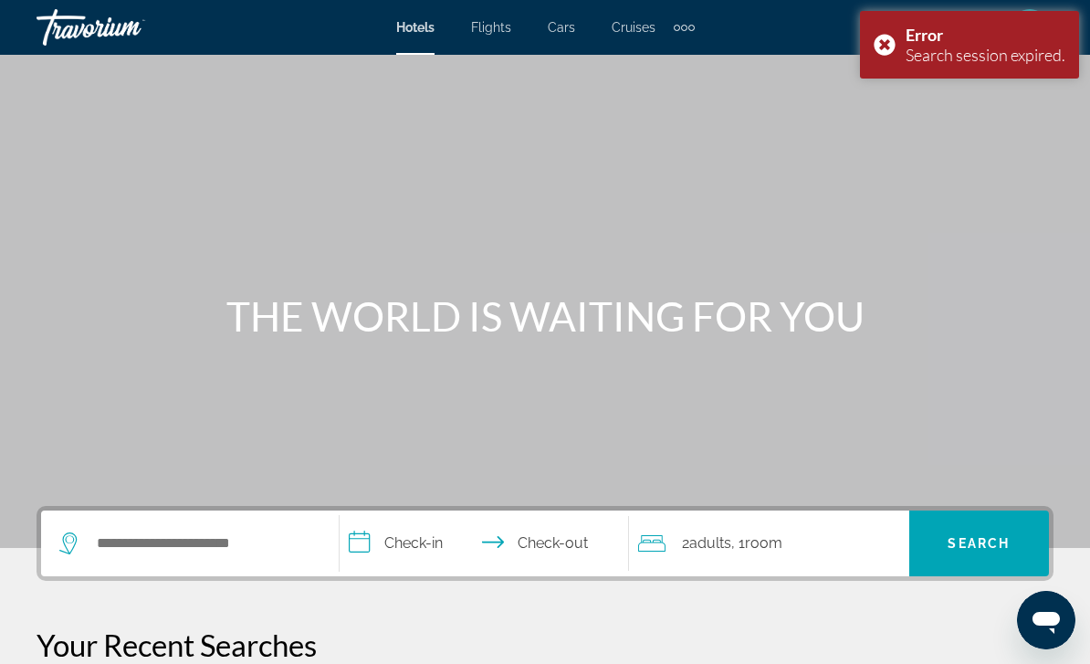
click at [885, 42] on div "Error Search session expired." at bounding box center [969, 45] width 219 height 68
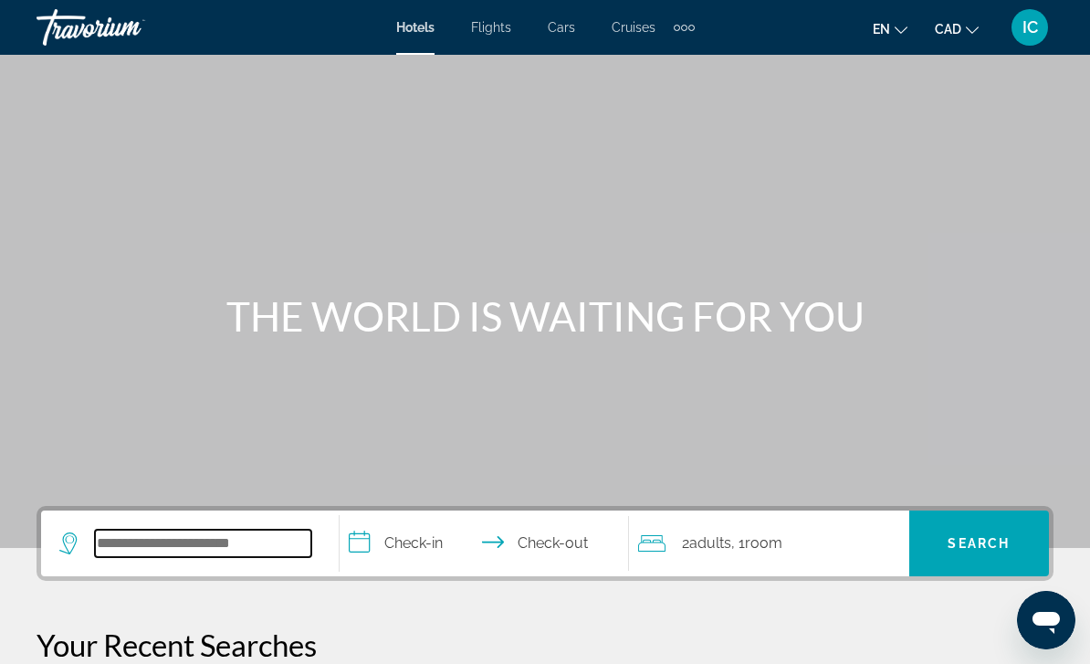
click at [224, 533] on input "Search hotel destination" at bounding box center [203, 542] width 216 height 27
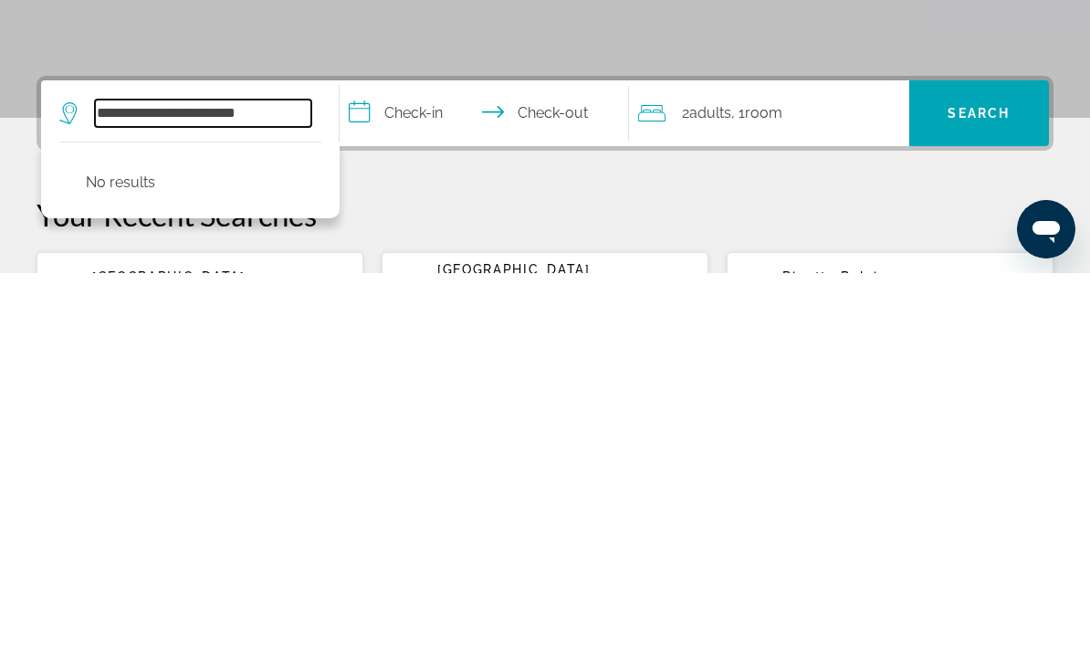
scroll to position [45, 0]
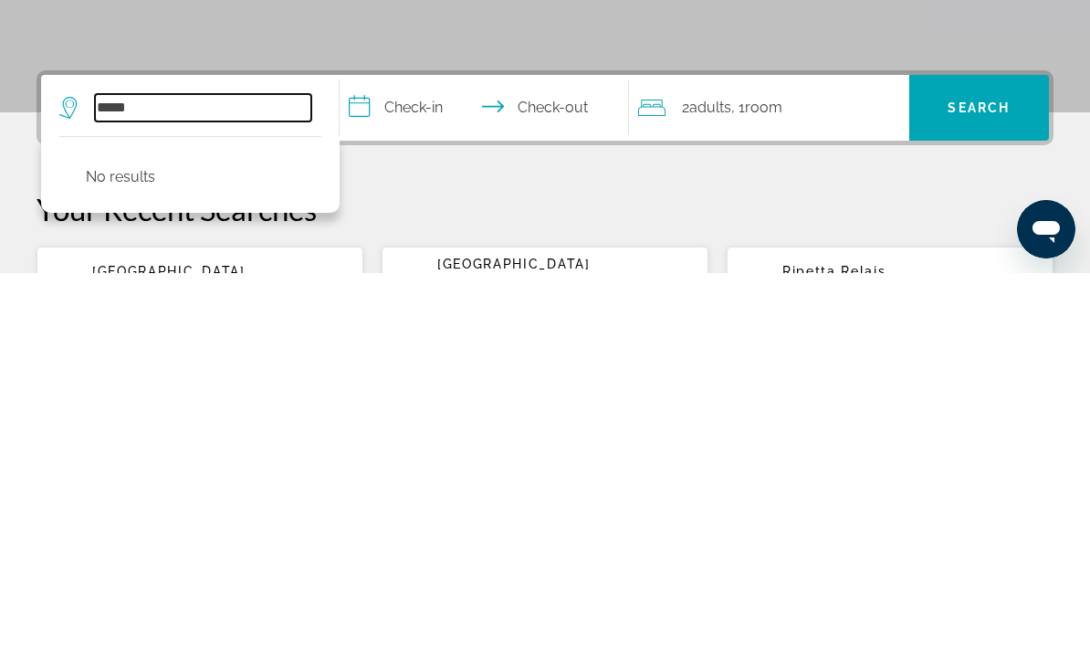
type input "****"
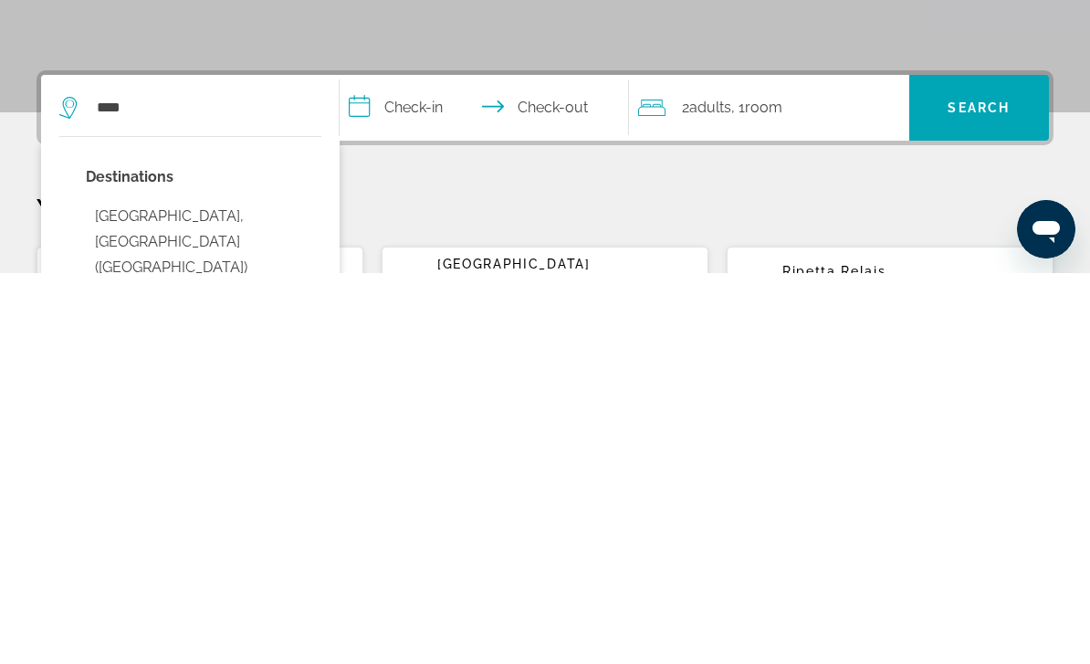
click at [163, 590] on button "[GEOGRAPHIC_DATA], [GEOGRAPHIC_DATA] ([GEOGRAPHIC_DATA])" at bounding box center [203, 633] width 235 height 86
type input "**********"
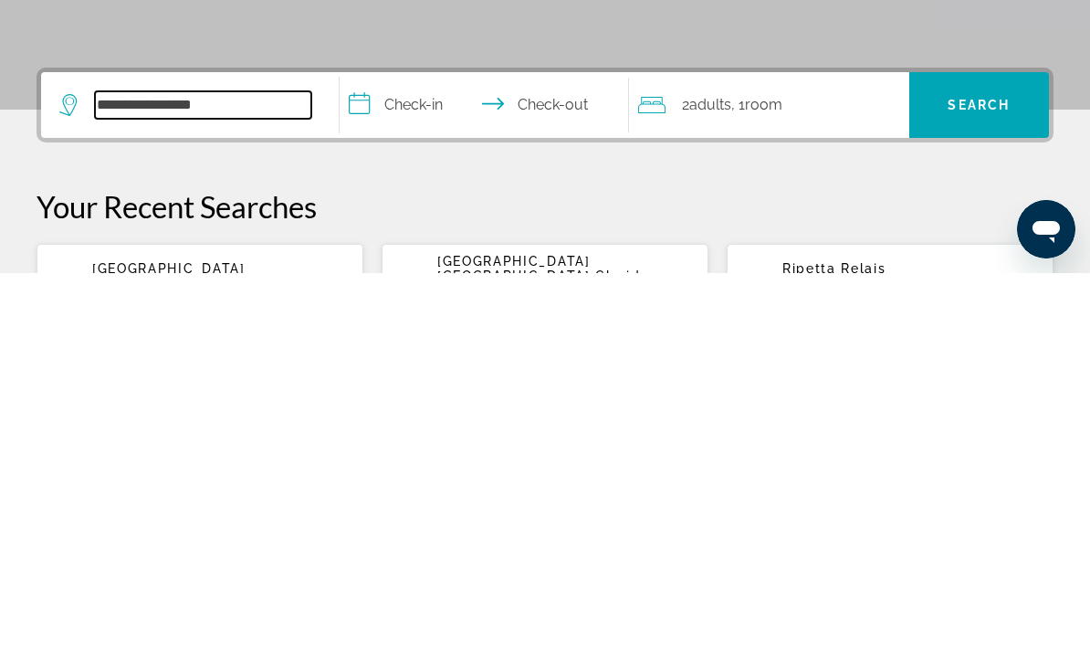
scroll to position [56, 0]
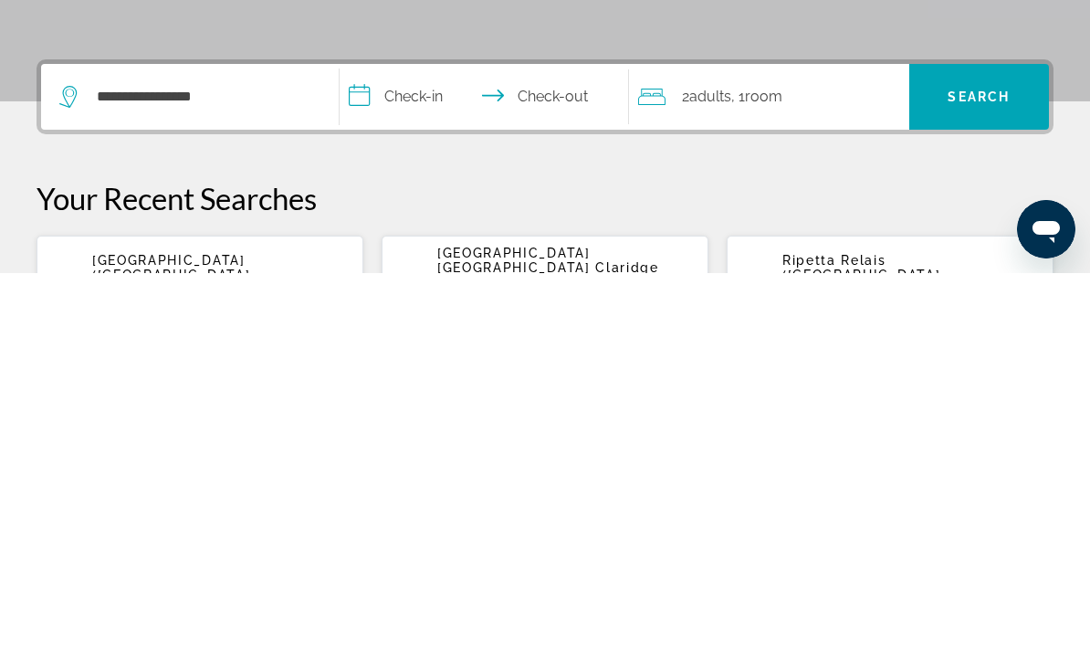
click at [429, 455] on input "**********" at bounding box center [488, 490] width 297 height 71
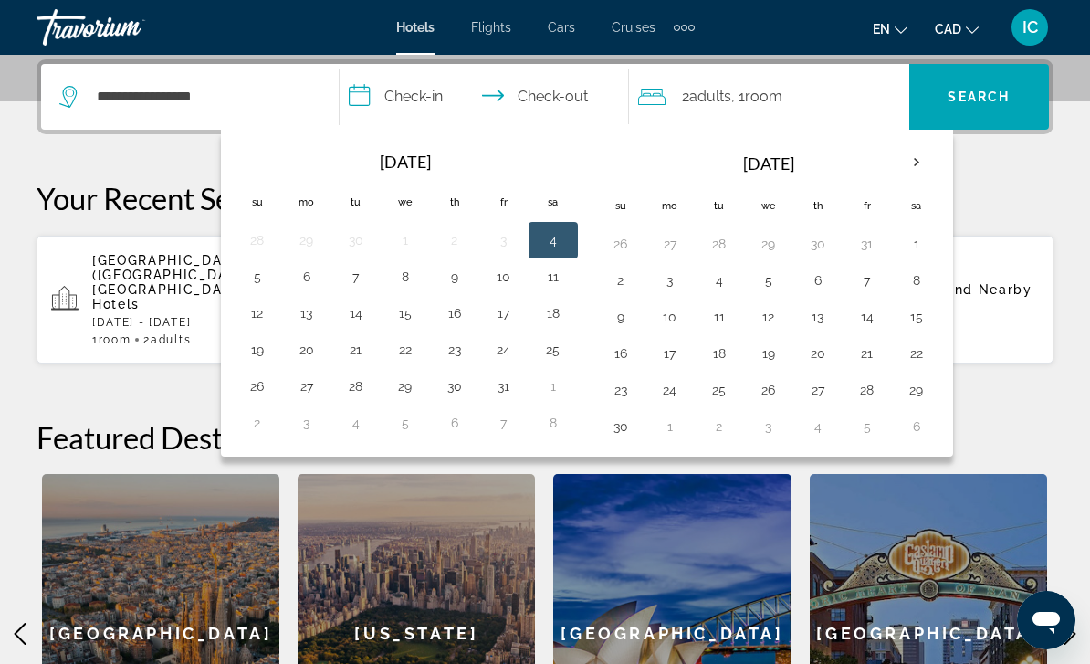
click at [361, 280] on button "7" at bounding box center [355, 277] width 29 height 26
click at [428, 94] on input "**********" at bounding box center [488, 99] width 297 height 71
click at [556, 242] on button "4" at bounding box center [552, 240] width 29 height 26
type input "**********"
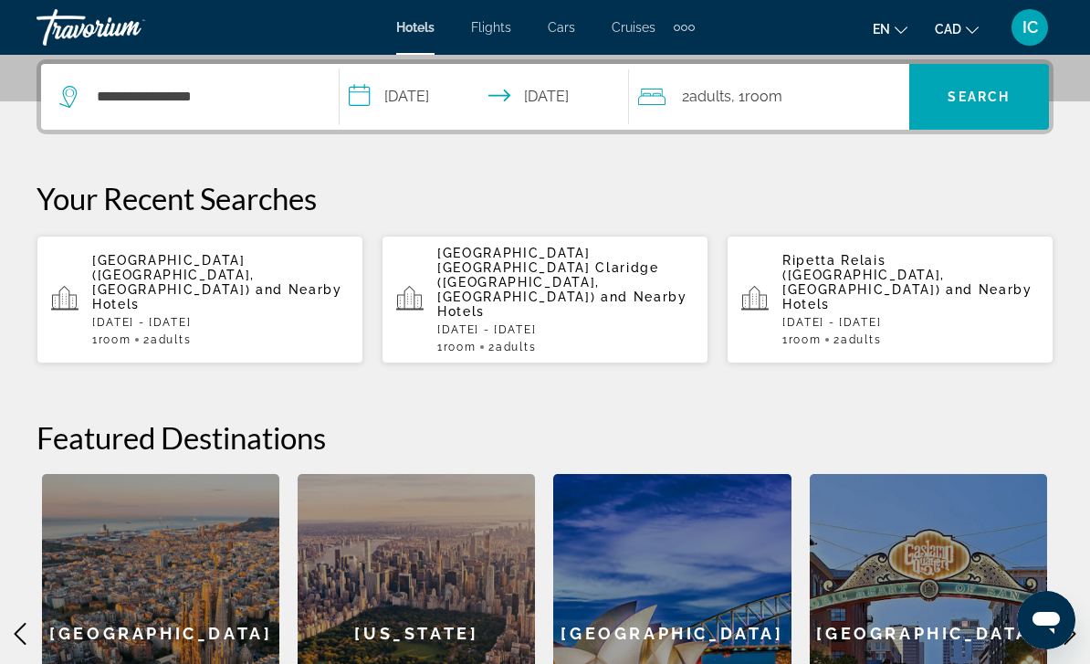
click at [983, 98] on span "Search" at bounding box center [978, 96] width 62 height 15
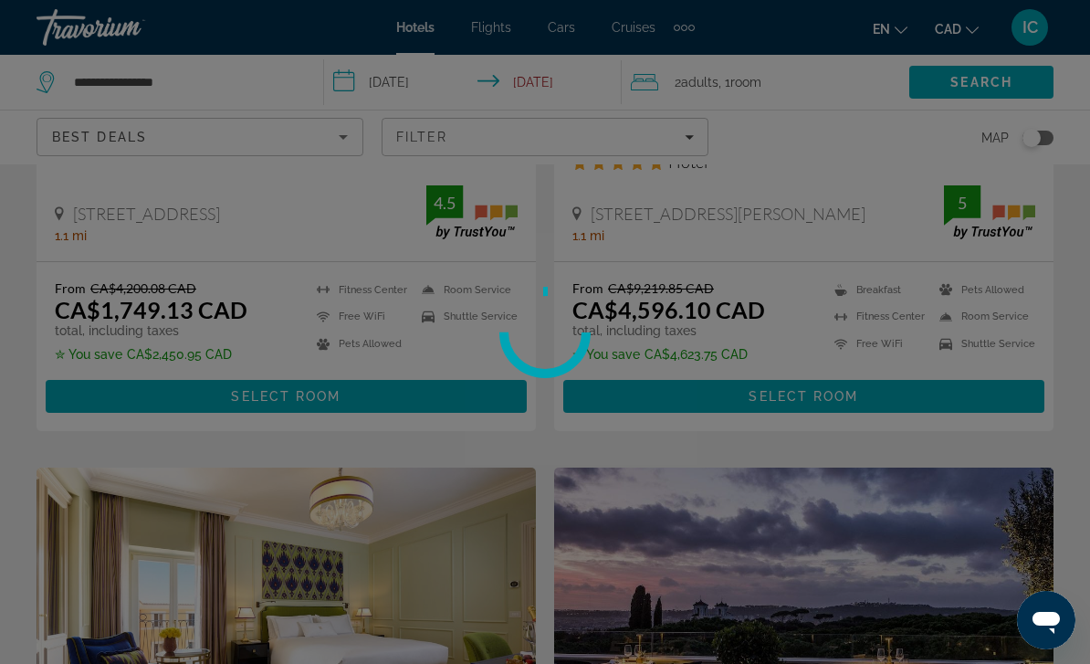
scroll to position [58, 0]
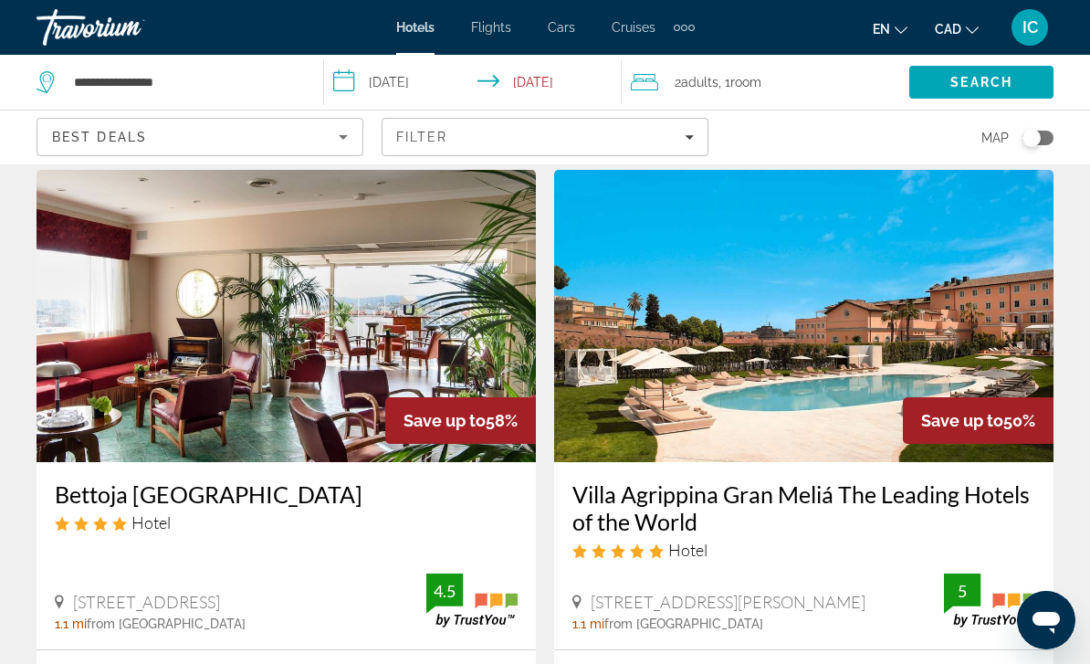
click at [687, 139] on icon "Filters" at bounding box center [689, 136] width 9 height 9
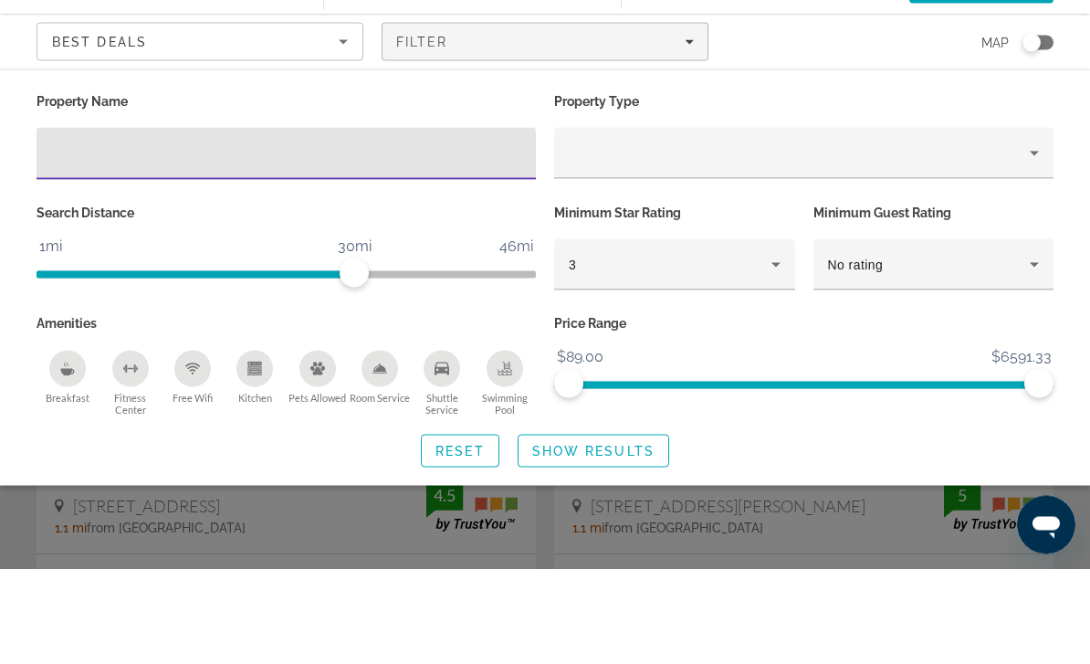
click at [319, 238] on input "Hotel Filters" at bounding box center [286, 249] width 470 height 22
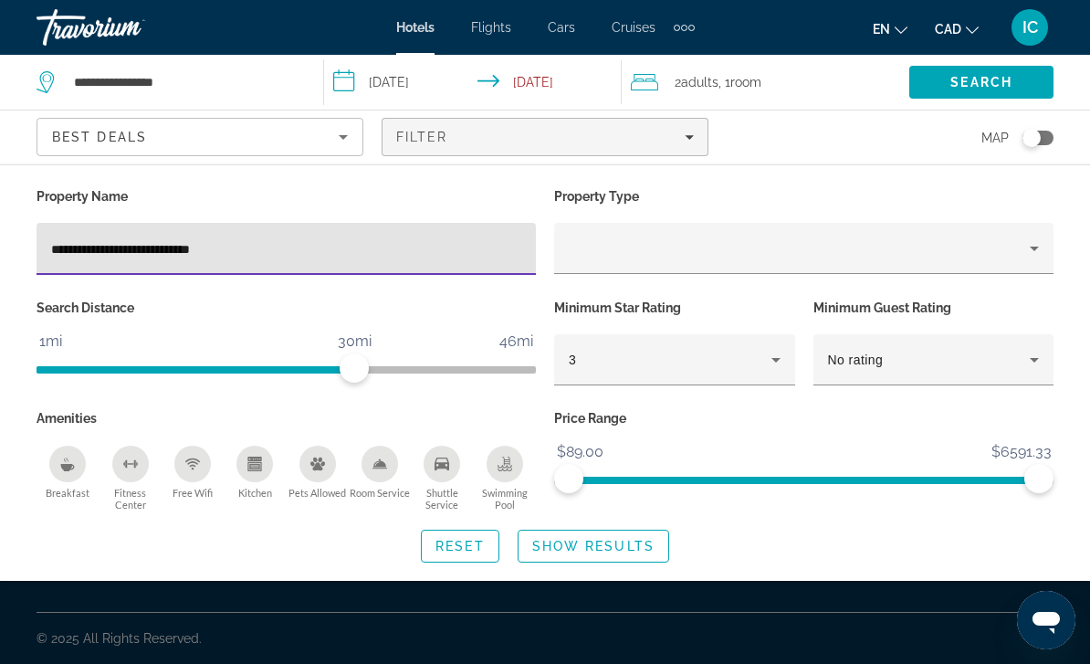
type input "**********"
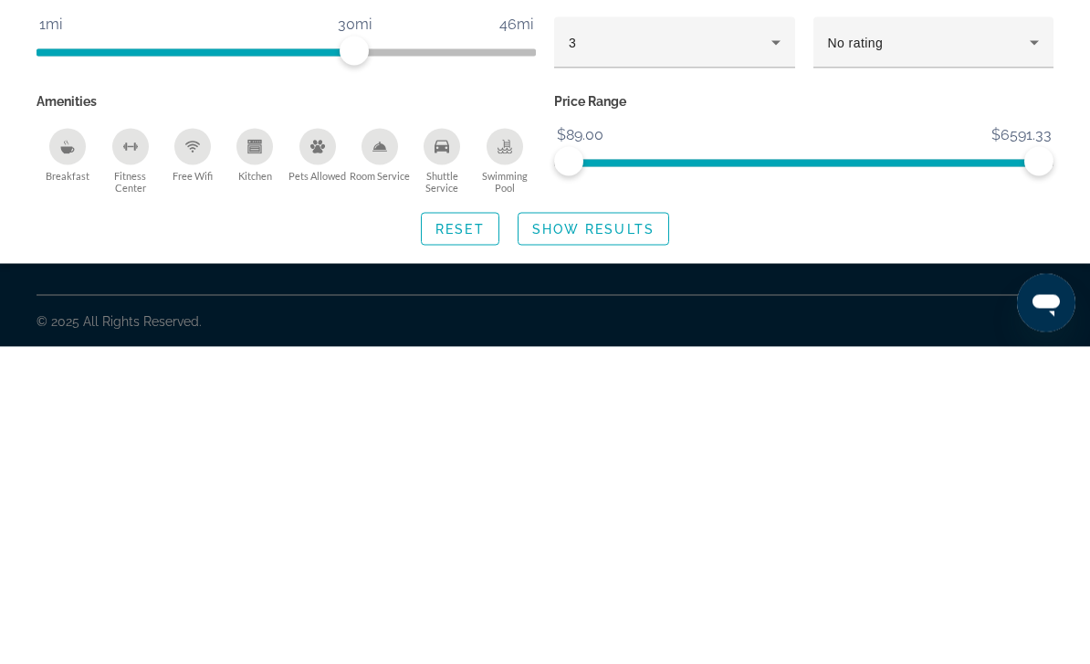
scroll to position [58, 0]
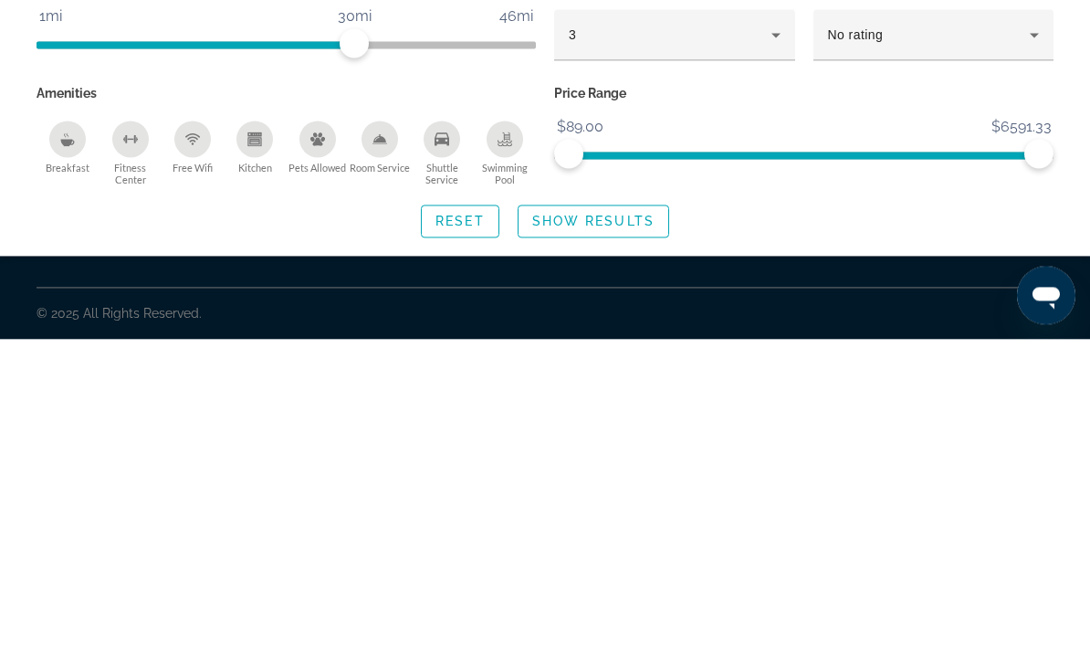
click at [623, 538] on span "Show Results" at bounding box center [593, 545] width 122 height 15
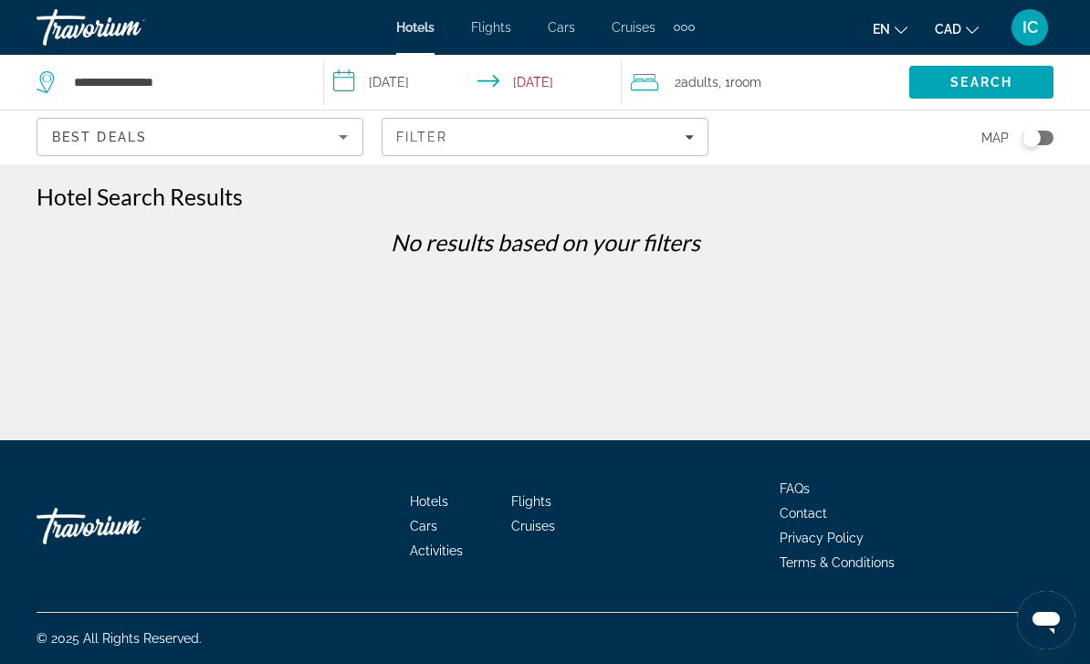
click at [981, 83] on span "Search" at bounding box center [981, 82] width 62 height 15
click at [983, 78] on span "Search" at bounding box center [981, 82] width 62 height 15
click at [970, 85] on span "Search" at bounding box center [981, 82] width 62 height 15
click at [975, 138] on div "Map" at bounding box center [890, 137] width 327 height 54
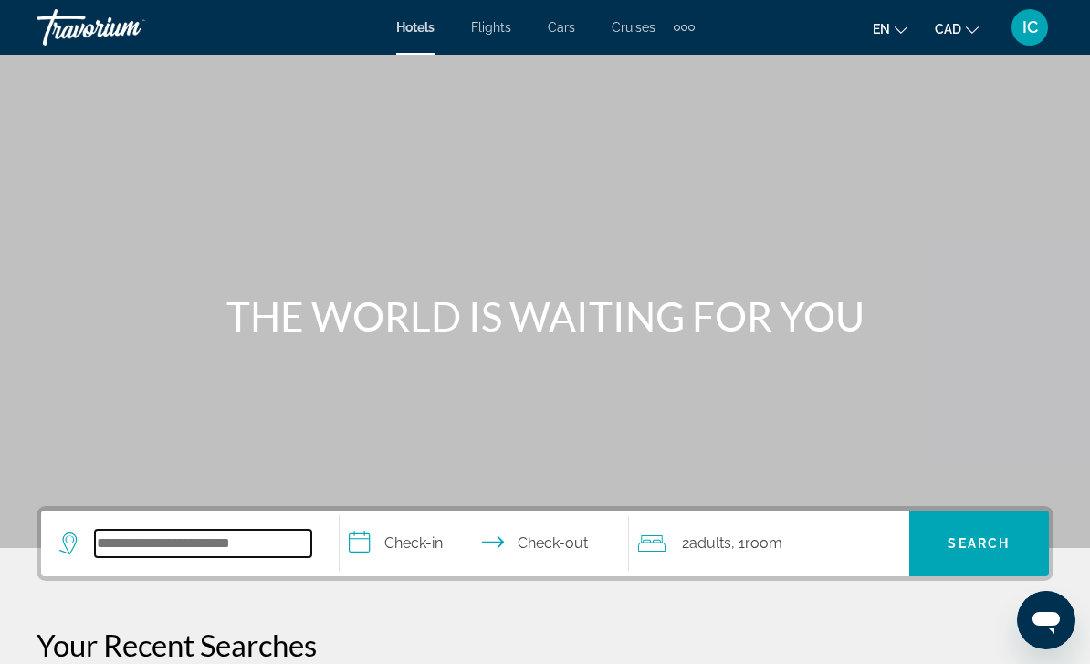
click at [225, 547] on input "Search hotel destination" at bounding box center [203, 542] width 216 height 27
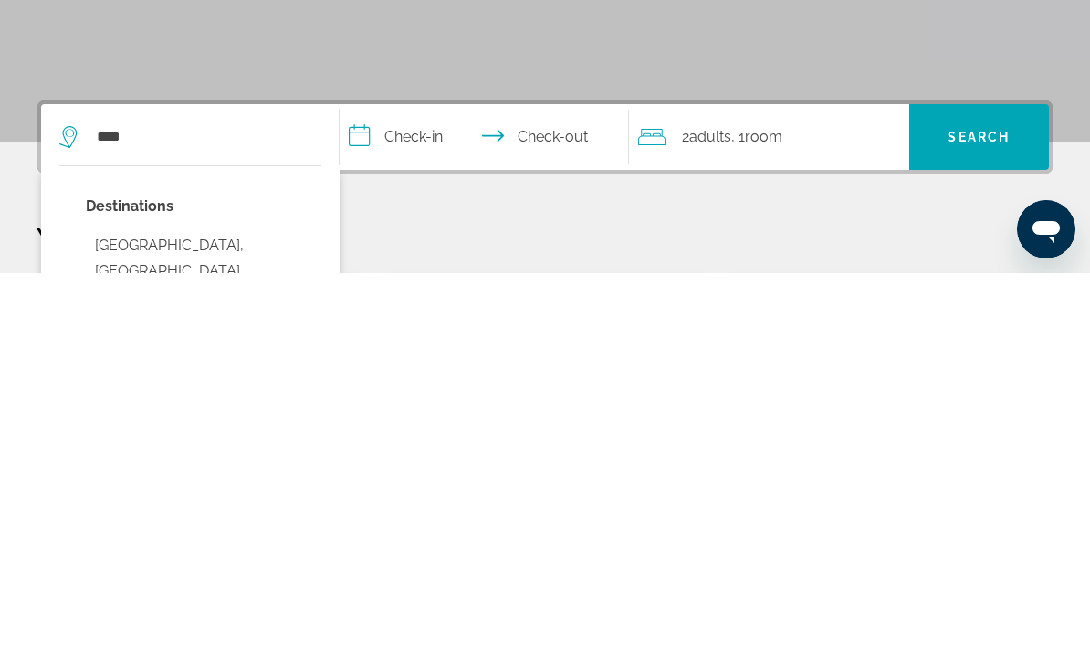
click at [192, 619] on button "[GEOGRAPHIC_DATA], [GEOGRAPHIC_DATA] ([GEOGRAPHIC_DATA])" at bounding box center [203, 662] width 235 height 86
type input "**********"
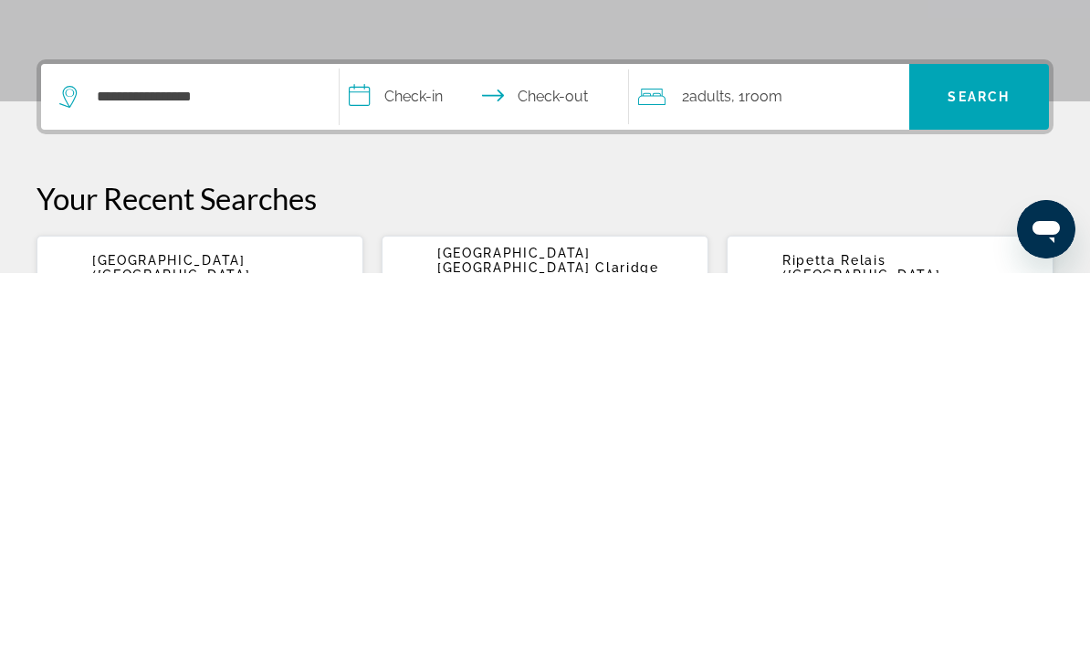
click at [448, 455] on input "**********" at bounding box center [488, 490] width 297 height 71
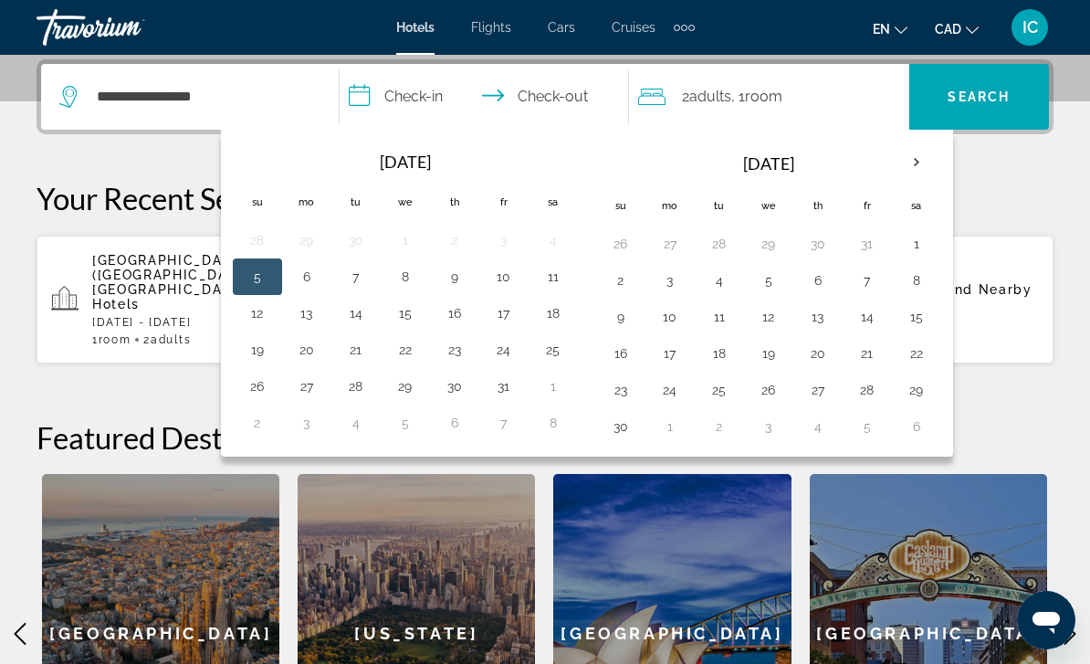
click at [262, 279] on button "5" at bounding box center [257, 277] width 29 height 26
click at [1061, 640] on div "Open messaging window" at bounding box center [1046, 619] width 55 height 55
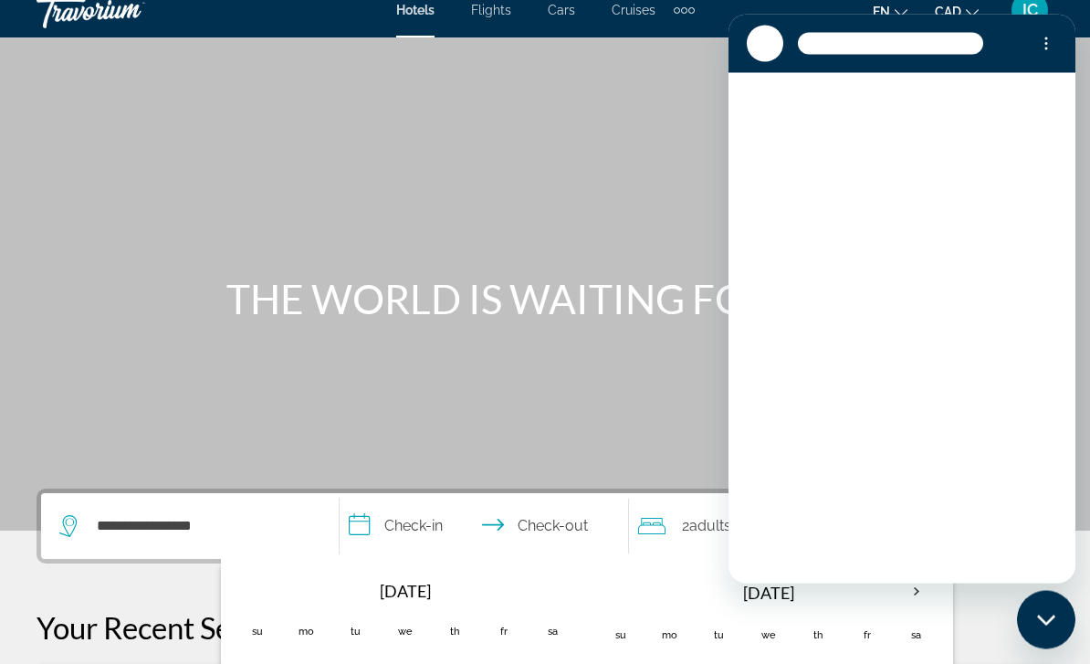
scroll to position [6, 0]
